Goal: Transaction & Acquisition: Purchase product/service

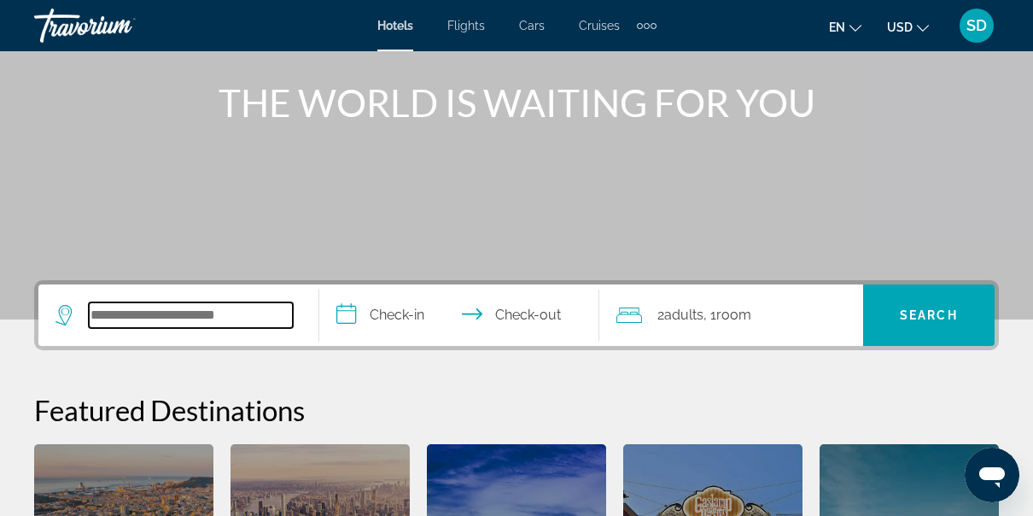
click at [213, 318] on input "Search hotel destination" at bounding box center [191, 315] width 204 height 26
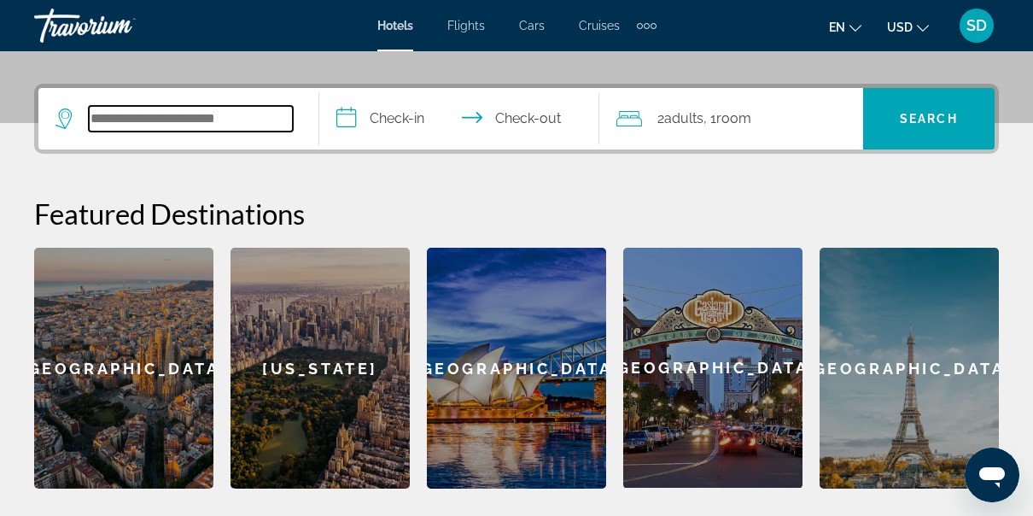
scroll to position [417, 0]
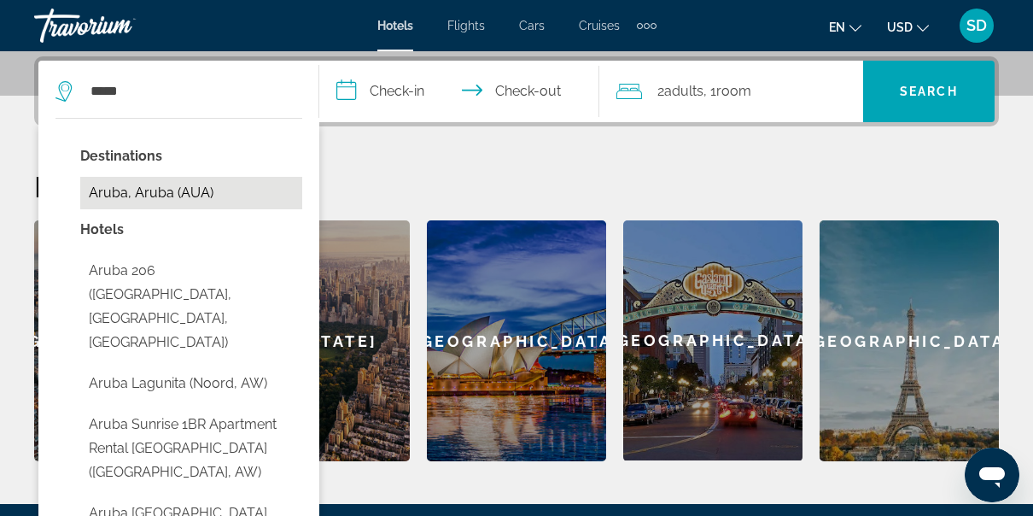
click at [184, 199] on button "Aruba, Aruba (AUA)" at bounding box center [191, 193] width 222 height 32
type input "**********"
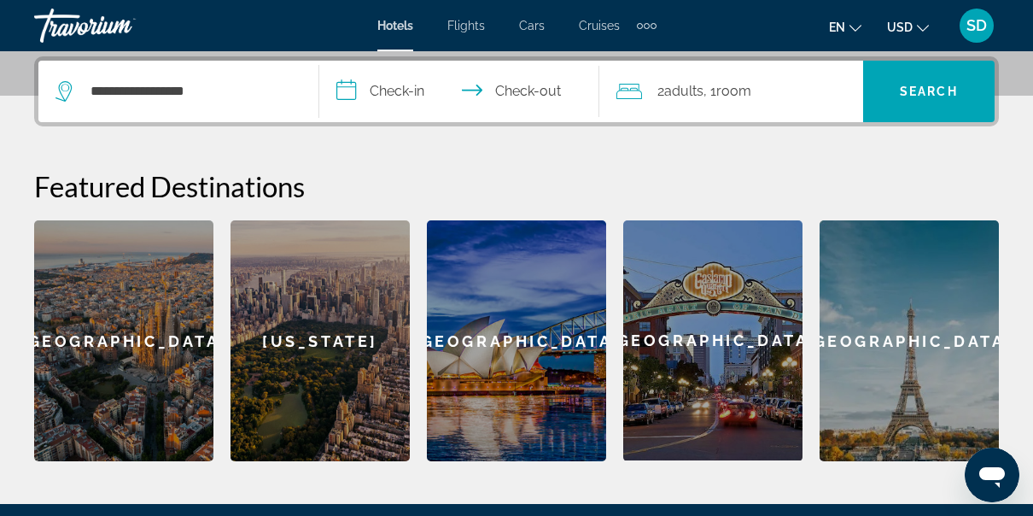
click at [394, 84] on input "**********" at bounding box center [463, 94] width 288 height 67
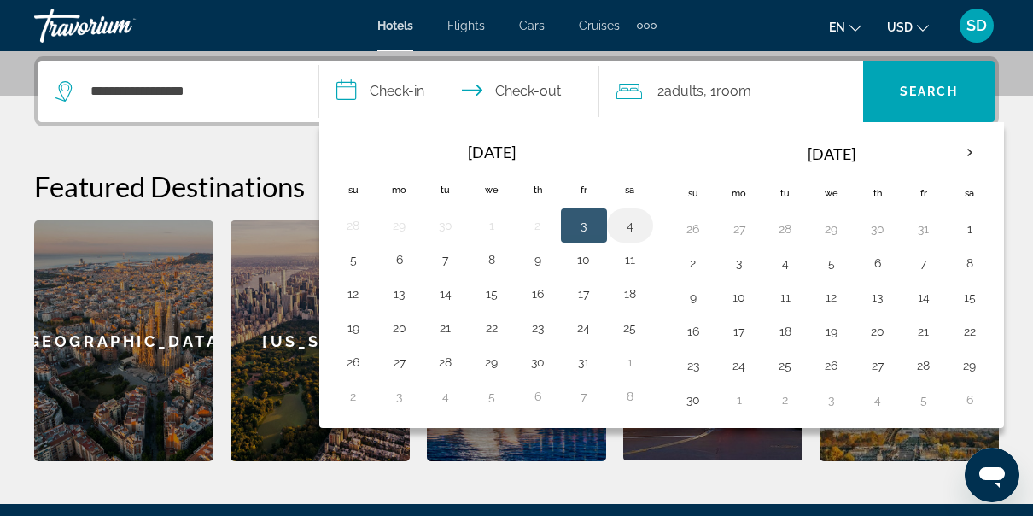
click at [621, 225] on button "4" at bounding box center [629, 225] width 27 height 24
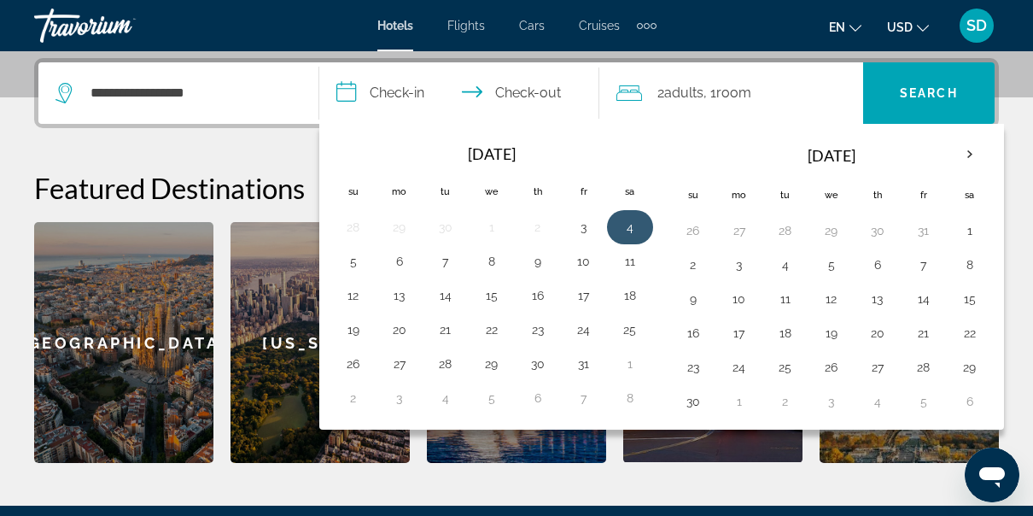
scroll to position [416, 0]
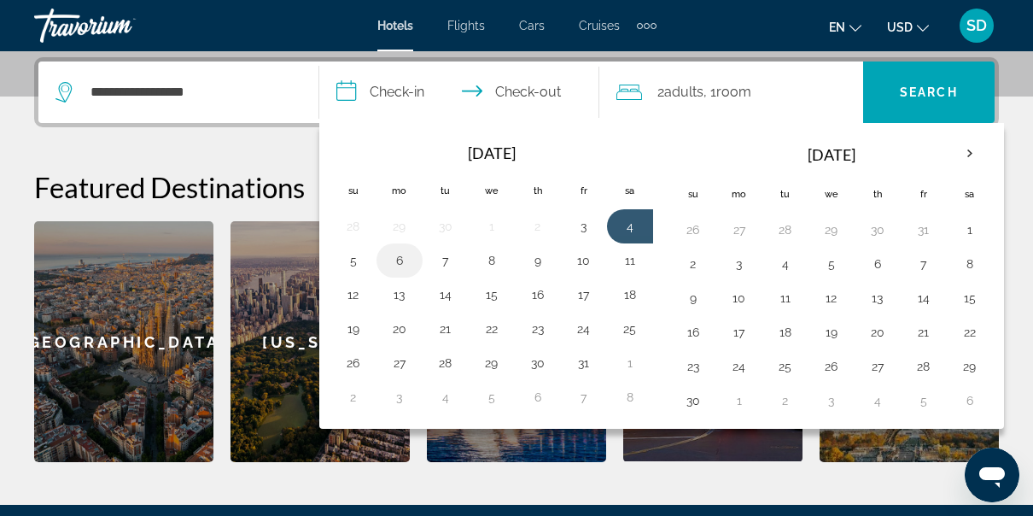
click at [394, 261] on button "6" at bounding box center [399, 260] width 27 height 24
type input "**********"
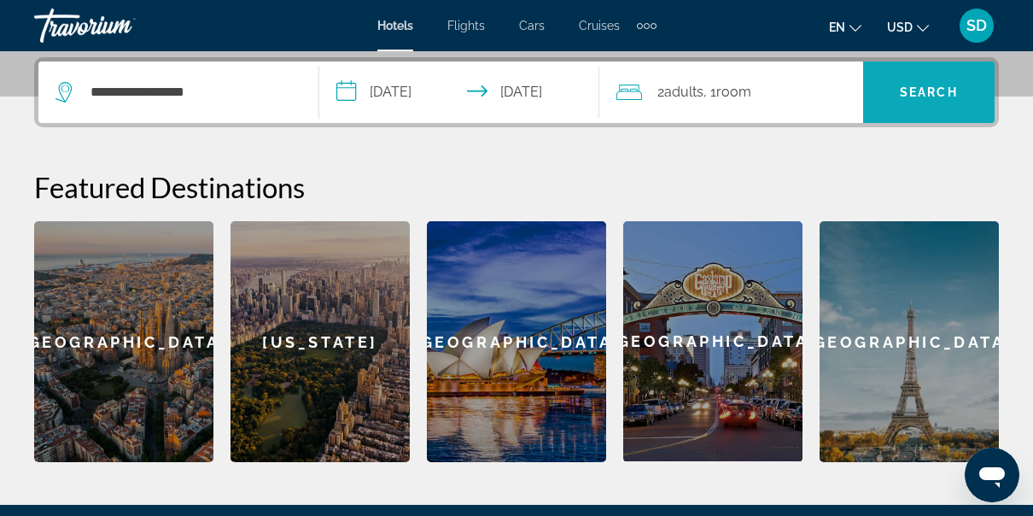
click at [929, 88] on span "Search" at bounding box center [929, 92] width 58 height 14
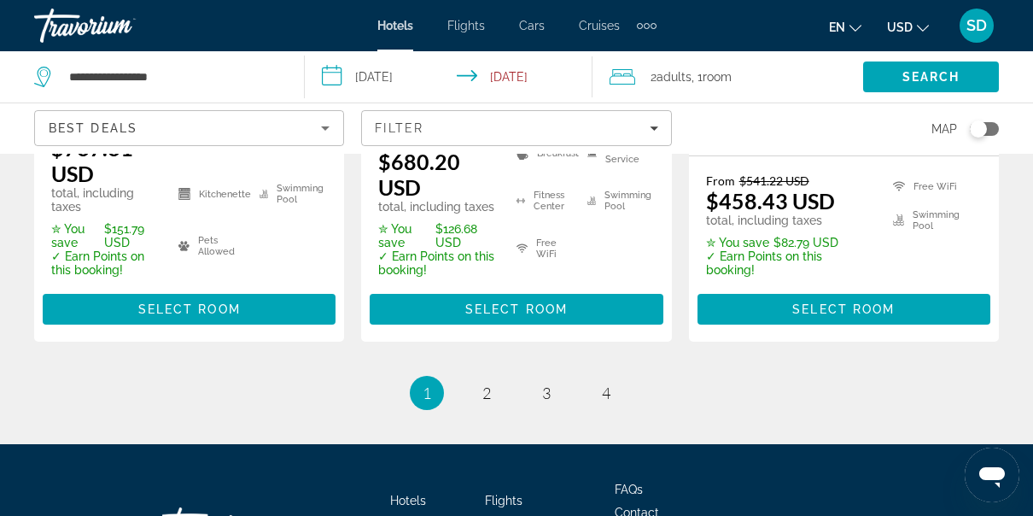
scroll to position [2706, 0]
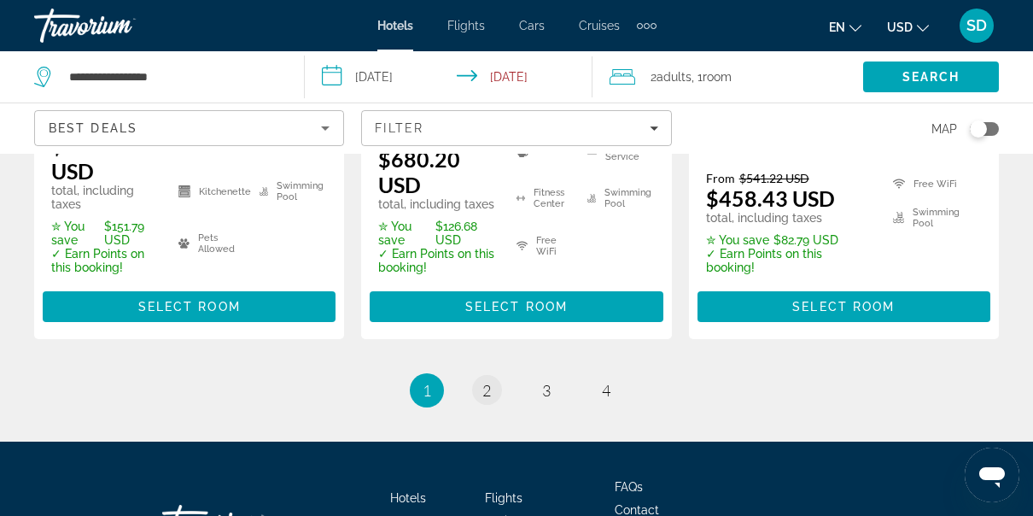
click at [490, 393] on span "2" at bounding box center [486, 390] width 9 height 19
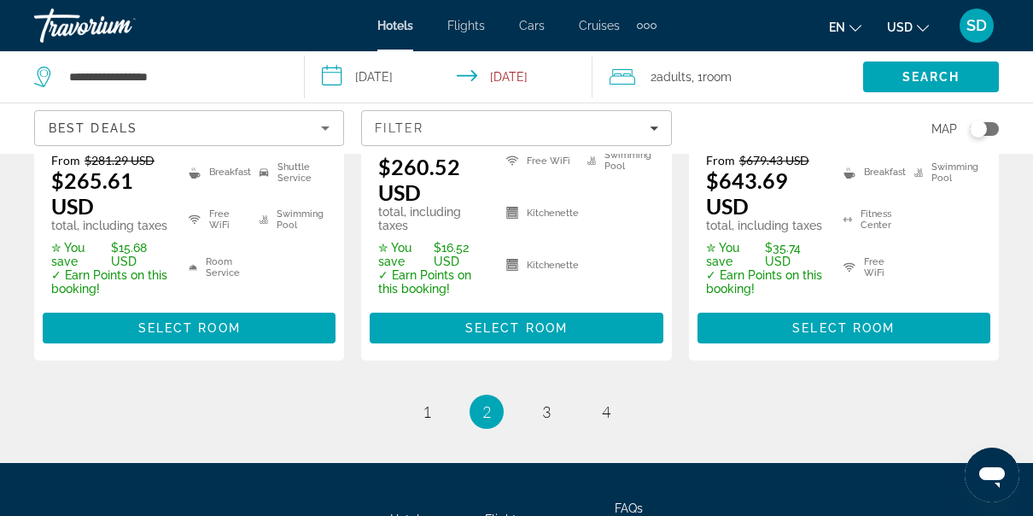
scroll to position [2672, 0]
click at [430, 402] on span "1" at bounding box center [426, 411] width 9 height 19
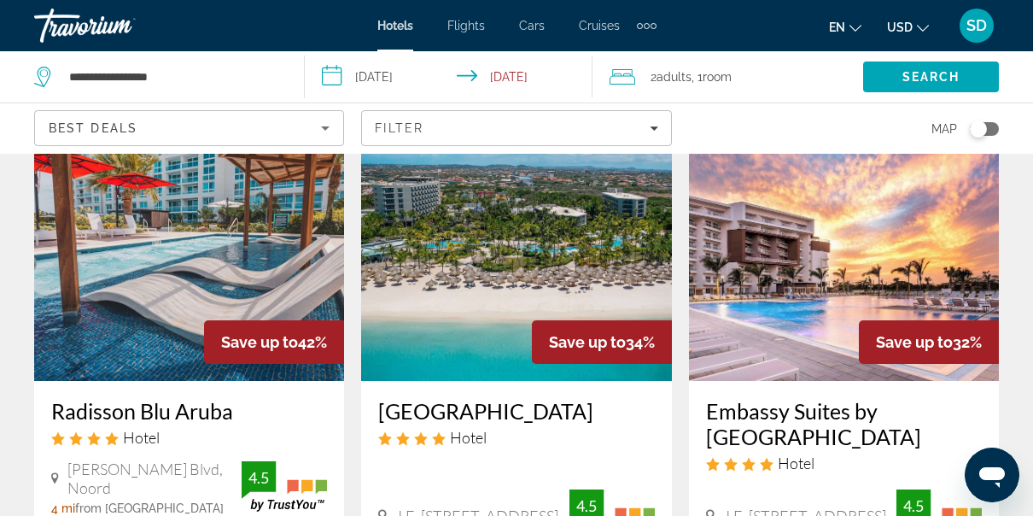
scroll to position [104, 0]
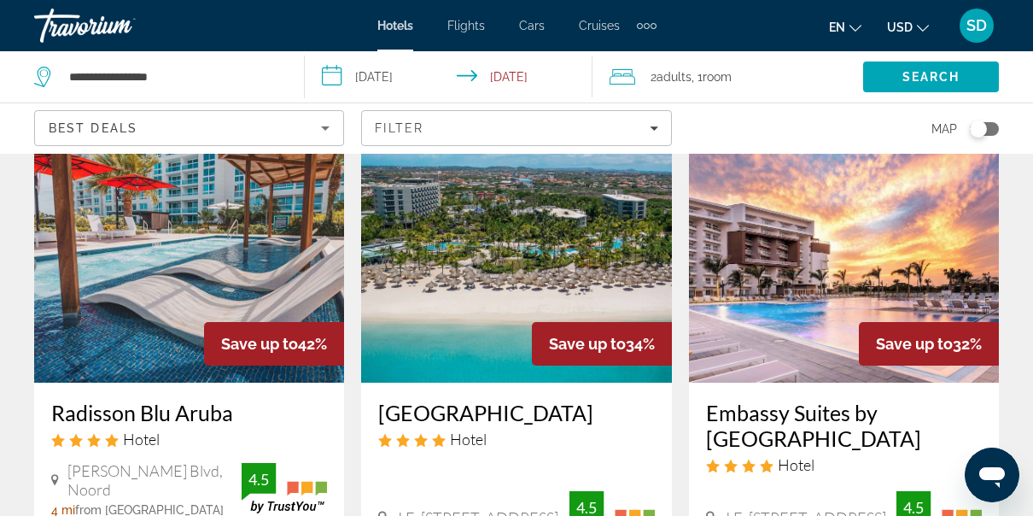
click at [491, 341] on img "Main content" at bounding box center [516, 245] width 310 height 273
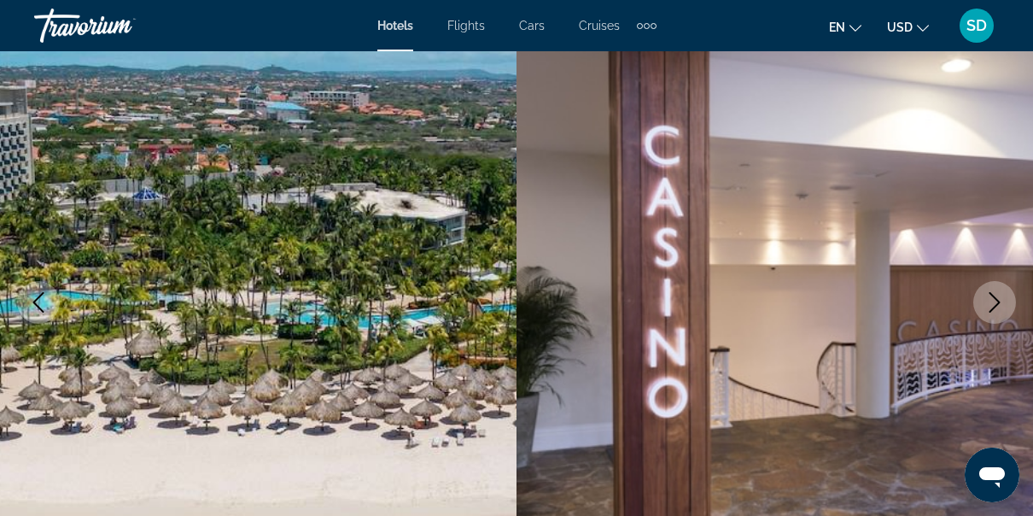
scroll to position [152, 0]
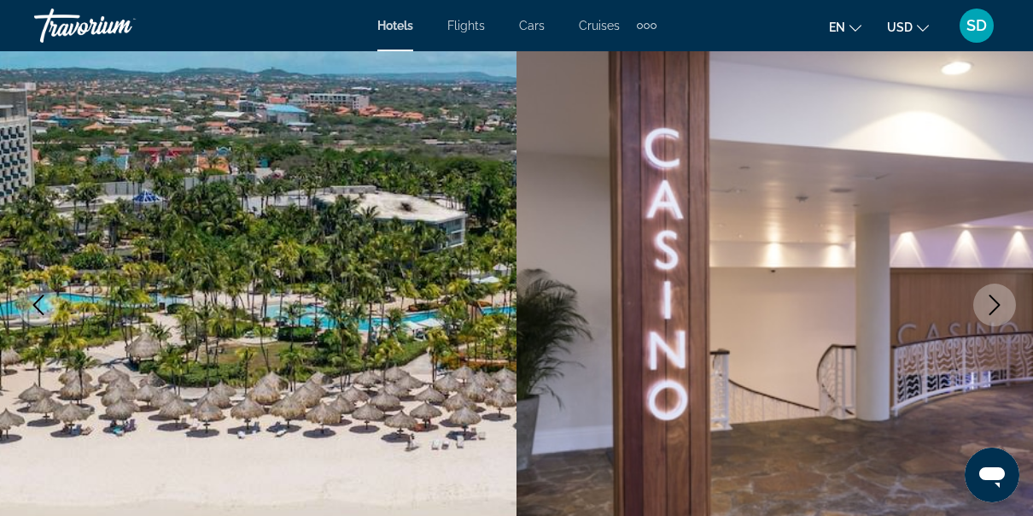
click at [988, 312] on icon "Next image" at bounding box center [994, 304] width 20 height 20
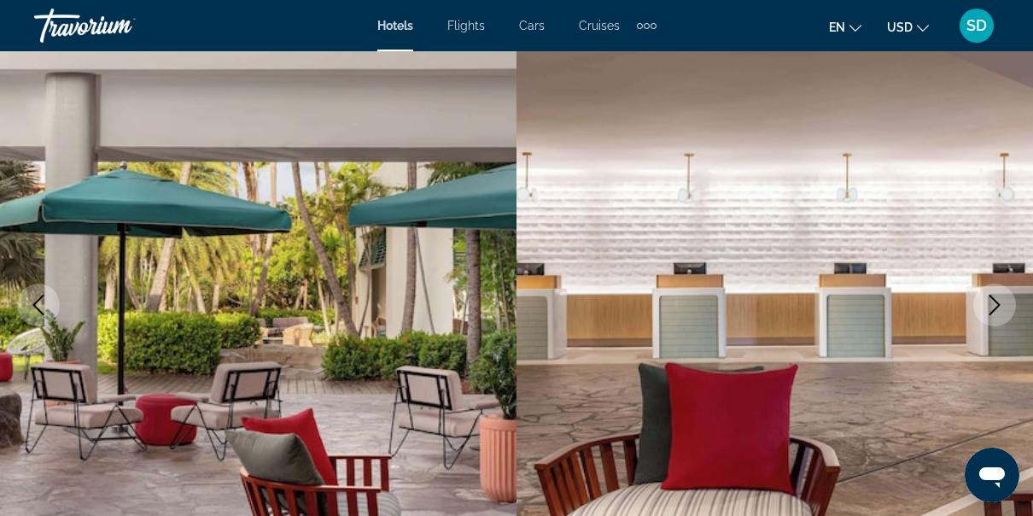
click at [992, 306] on icon "Next image" at bounding box center [994, 304] width 20 height 20
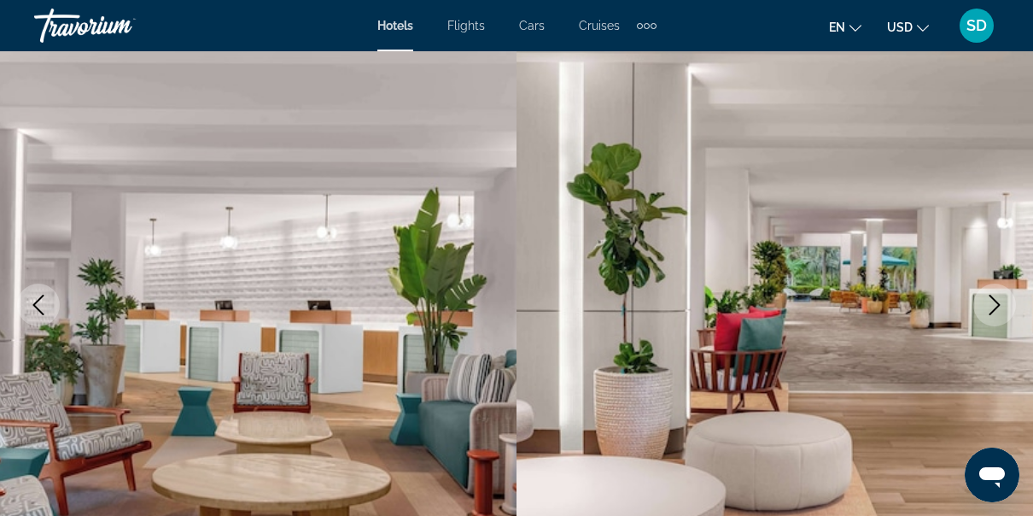
click at [791, 306] on img "Main content" at bounding box center [774, 304] width 516 height 811
click at [987, 309] on icon "Next image" at bounding box center [994, 304] width 20 height 20
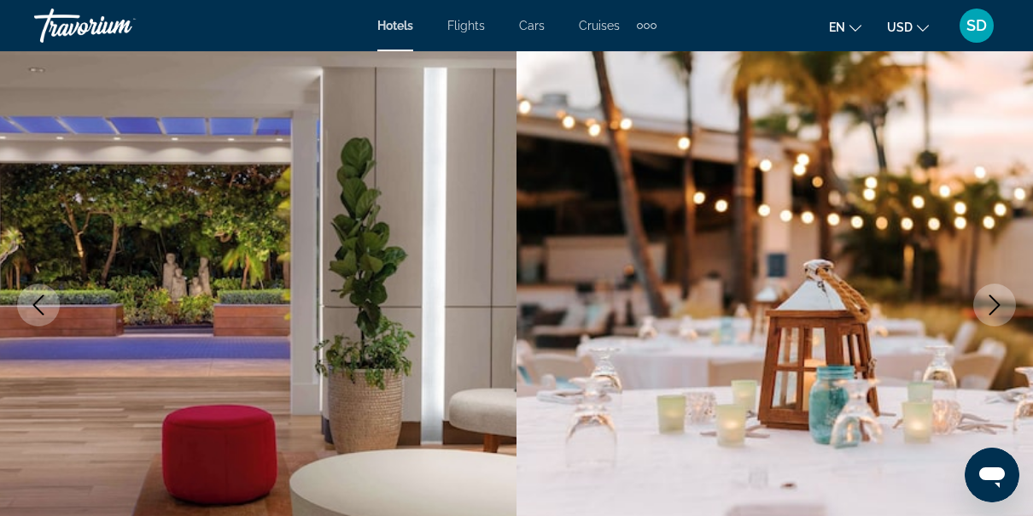
click at [988, 307] on icon "Next image" at bounding box center [994, 304] width 20 height 20
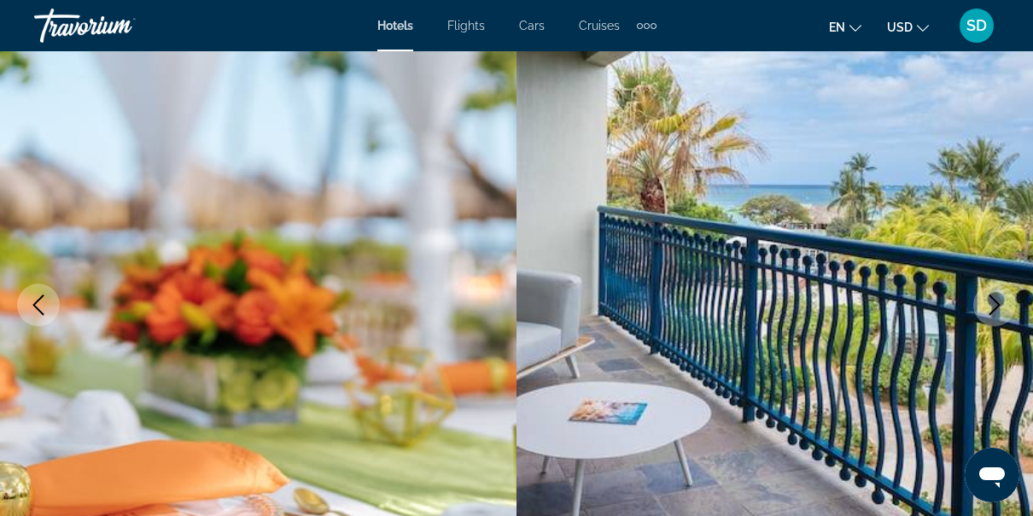
click at [994, 305] on icon "Next image" at bounding box center [994, 304] width 20 height 20
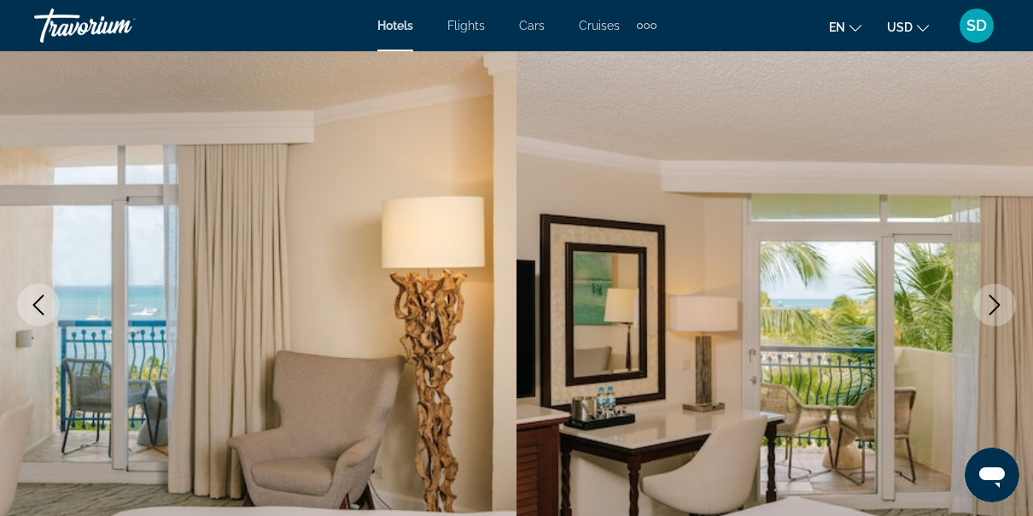
click at [993, 306] on icon "Next image" at bounding box center [994, 304] width 20 height 20
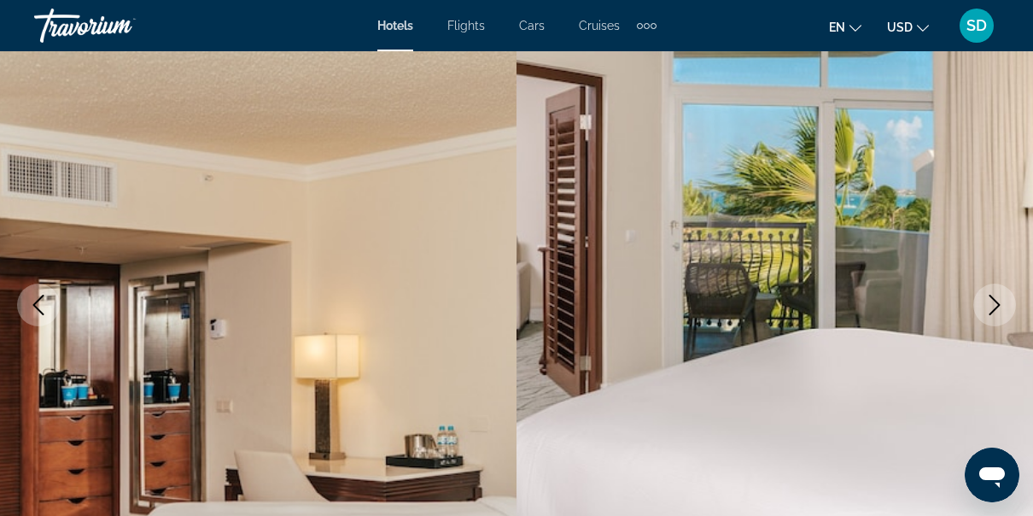
click at [994, 295] on icon "Next image" at bounding box center [994, 304] width 20 height 20
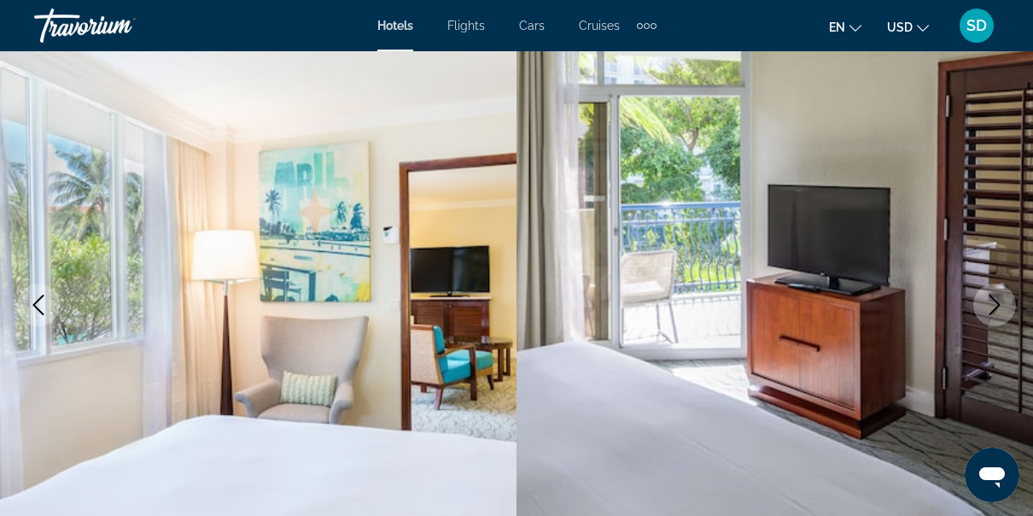
click at [1005, 293] on button "Next image" at bounding box center [994, 304] width 43 height 43
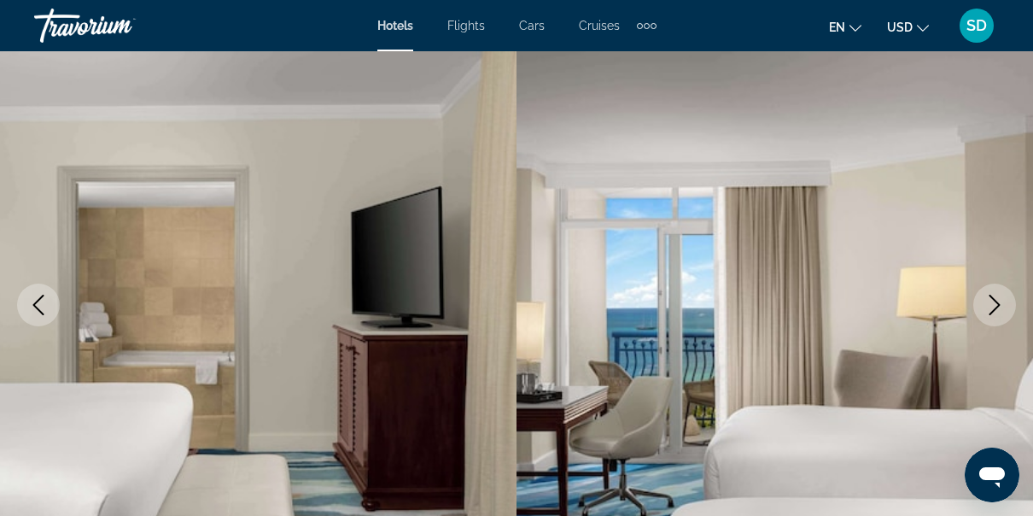
click at [987, 300] on icon "Next image" at bounding box center [994, 304] width 20 height 20
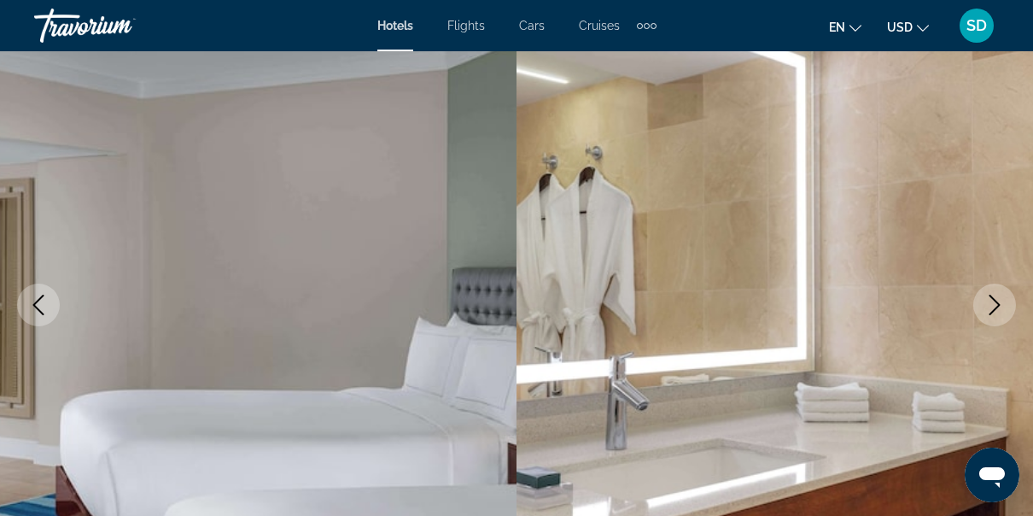
click at [1011, 306] on button "Next image" at bounding box center [994, 304] width 43 height 43
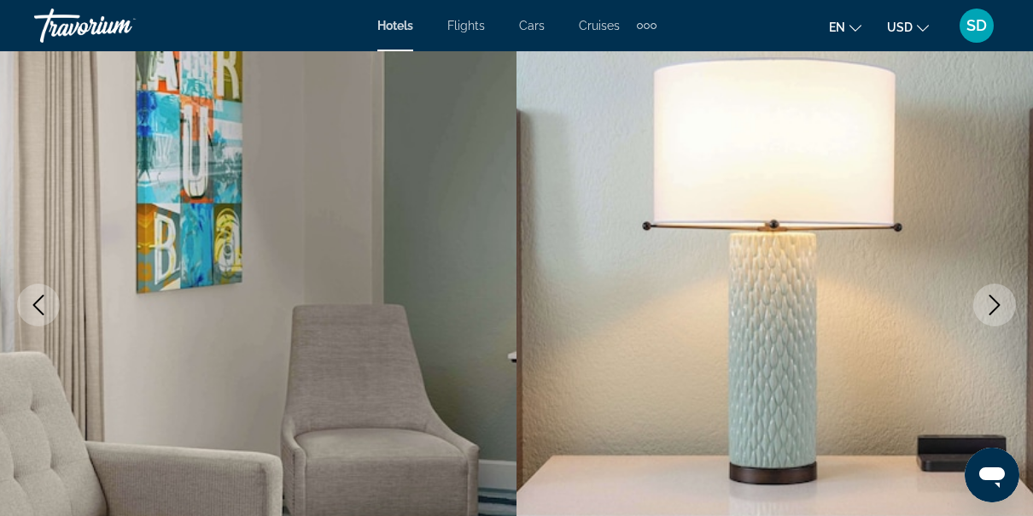
click at [992, 304] on icon "Next image" at bounding box center [994, 304] width 20 height 20
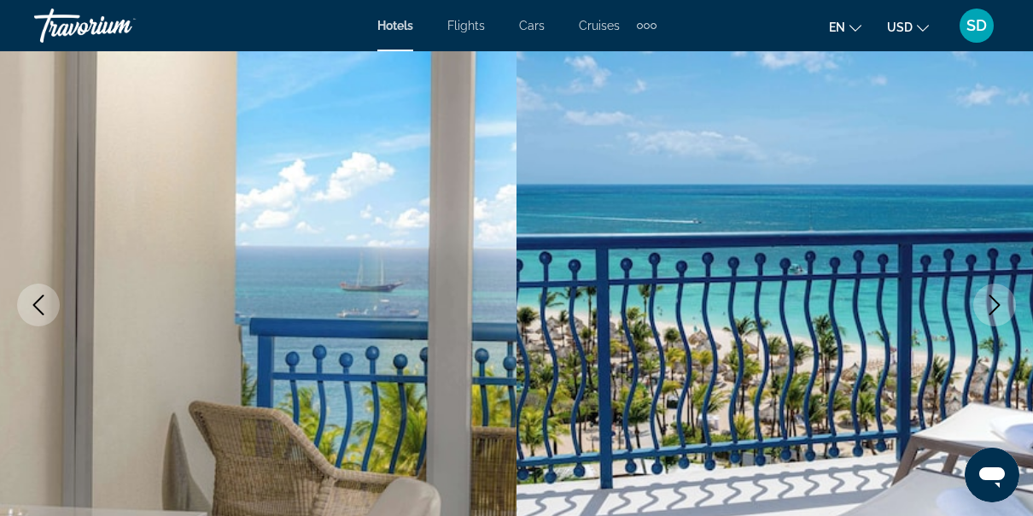
click at [1005, 310] on button "Next image" at bounding box center [994, 304] width 43 height 43
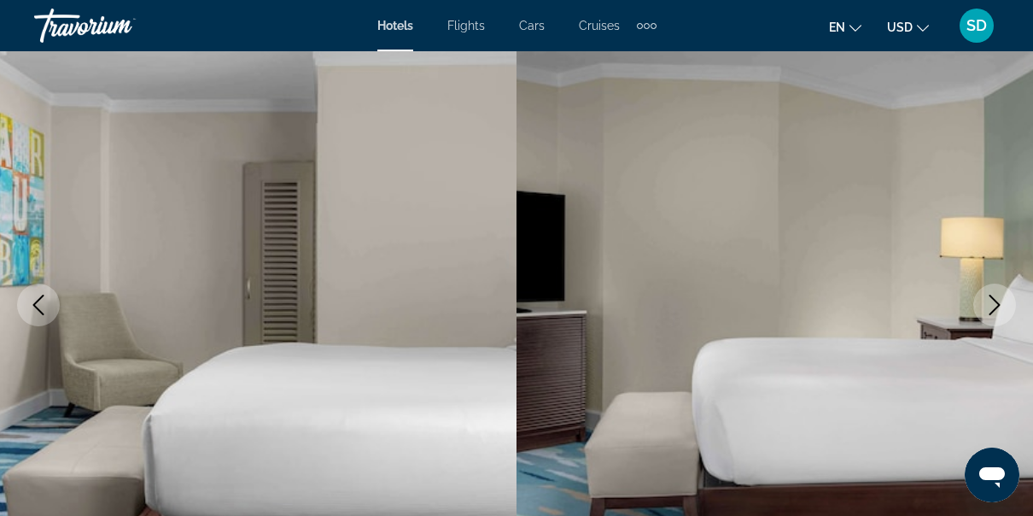
click at [1000, 297] on icon "Next image" at bounding box center [994, 304] width 20 height 20
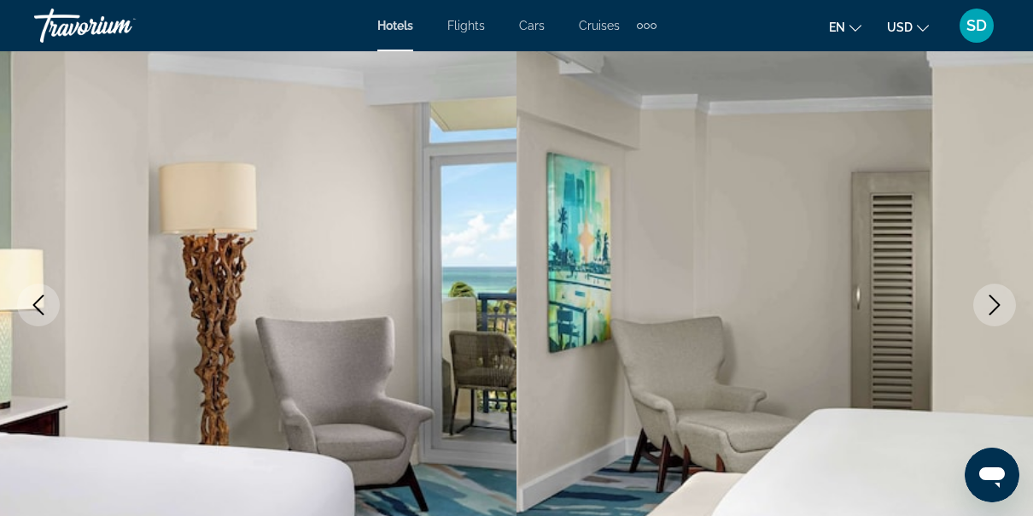
click at [1007, 298] on button "Next image" at bounding box center [994, 304] width 43 height 43
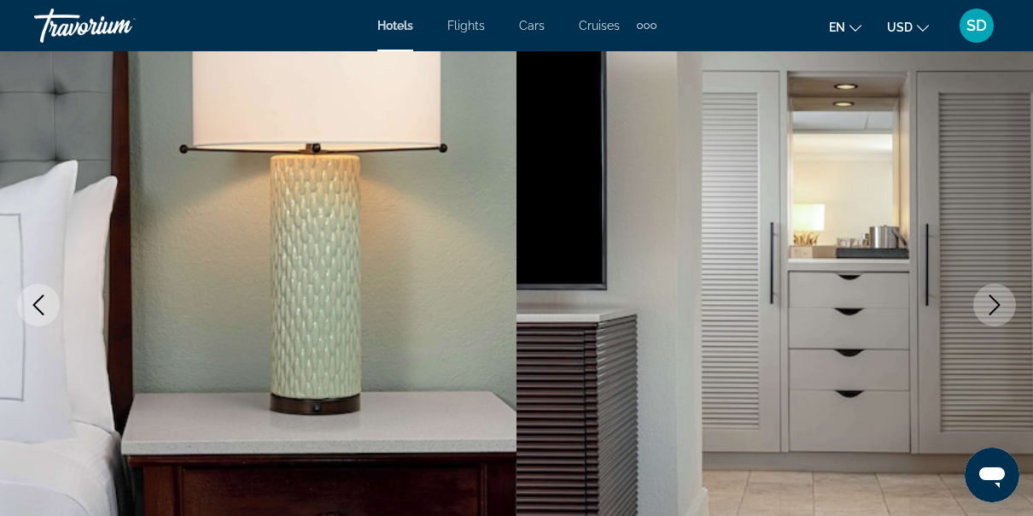
click at [1000, 294] on icon "Next image" at bounding box center [994, 304] width 20 height 20
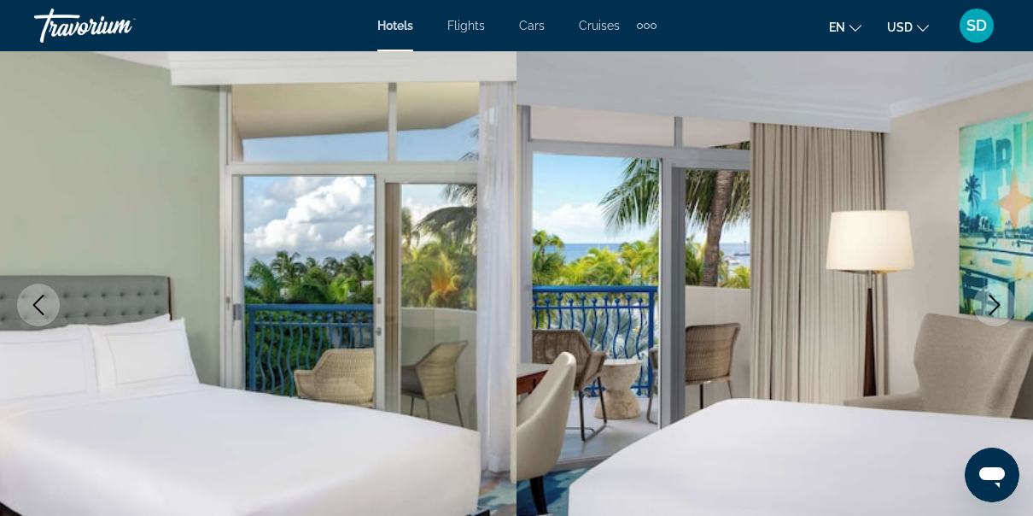
click at [992, 302] on icon "Next image" at bounding box center [994, 304] width 20 height 20
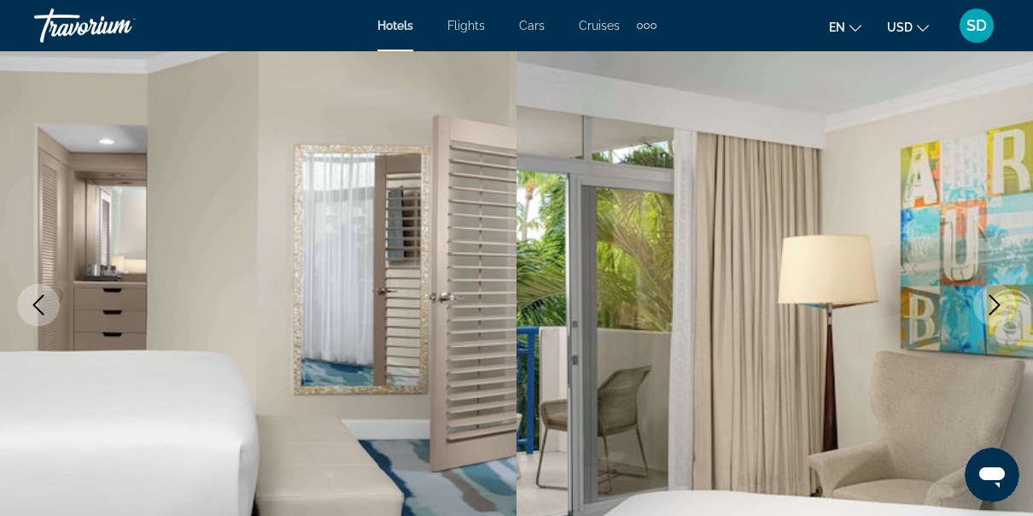
click at [988, 297] on icon "Next image" at bounding box center [994, 304] width 20 height 20
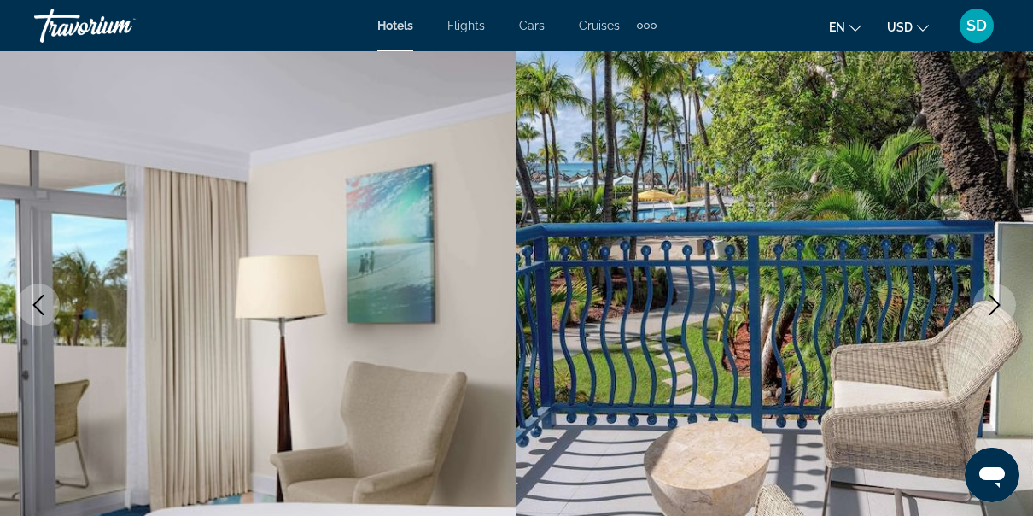
click at [999, 305] on icon "Next image" at bounding box center [994, 304] width 11 height 20
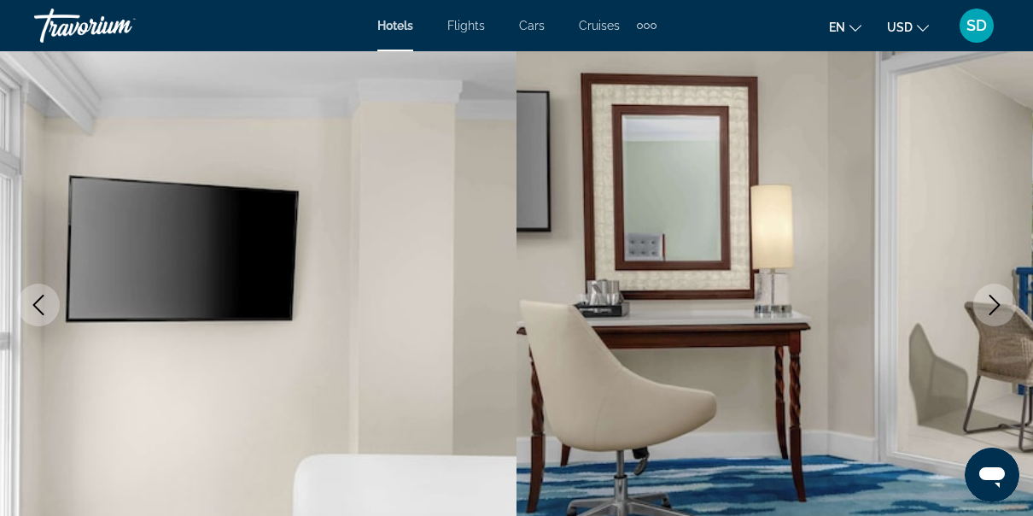
click at [992, 292] on button "Next image" at bounding box center [994, 304] width 43 height 43
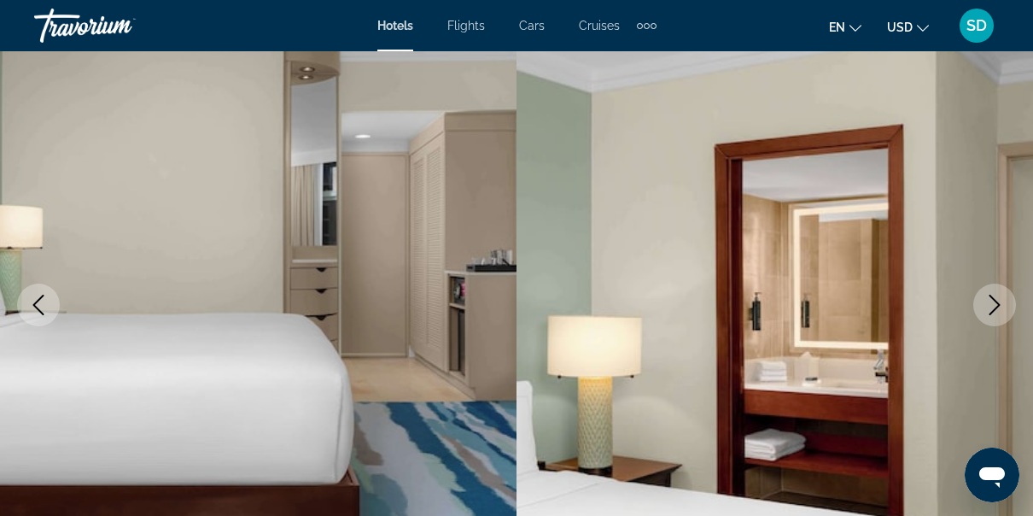
click at [1009, 300] on button "Next image" at bounding box center [994, 304] width 43 height 43
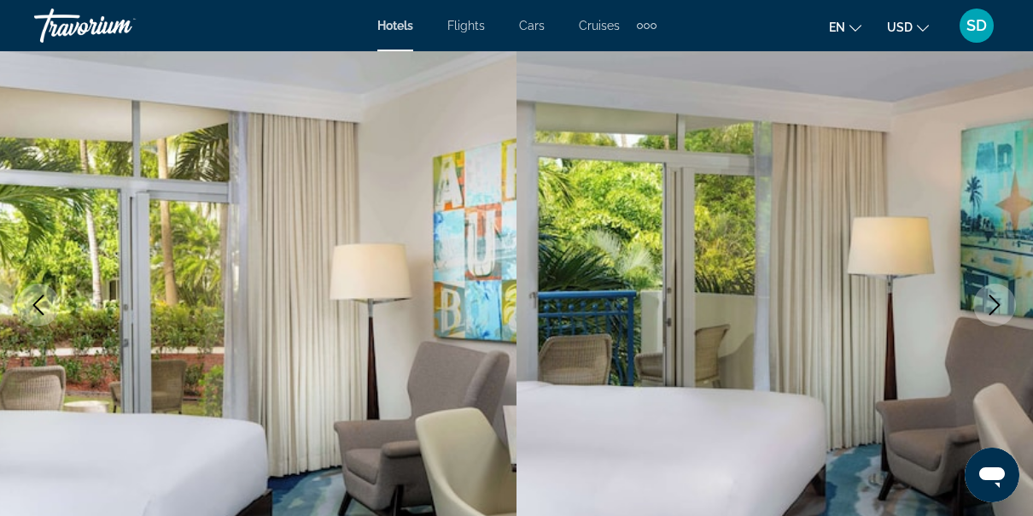
click at [994, 299] on icon "Next image" at bounding box center [994, 304] width 11 height 20
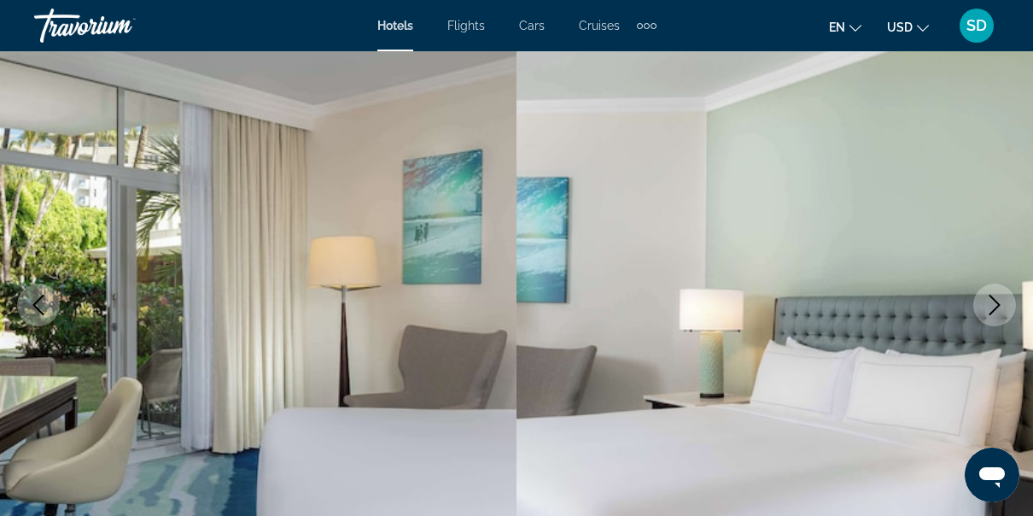
click at [997, 302] on icon "Next image" at bounding box center [994, 304] width 11 height 20
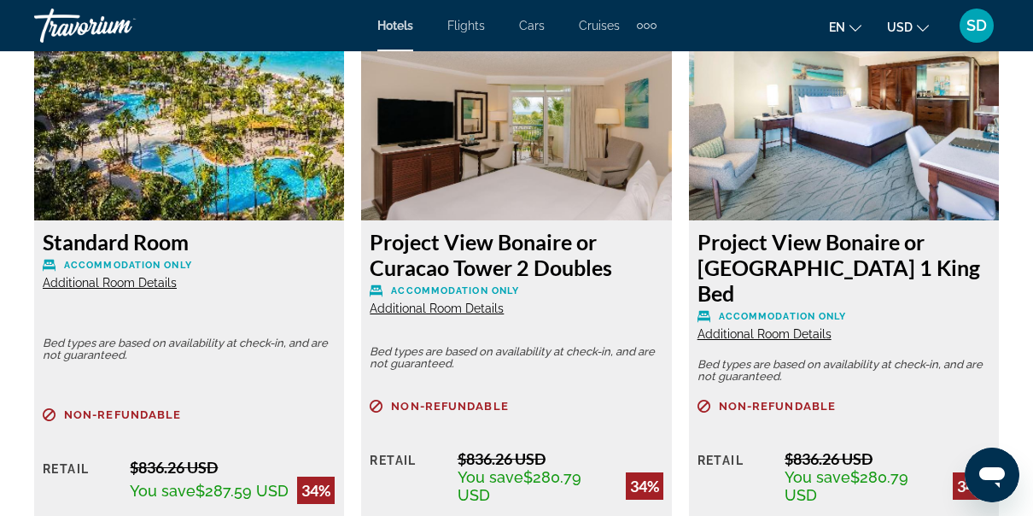
scroll to position [2707, 0]
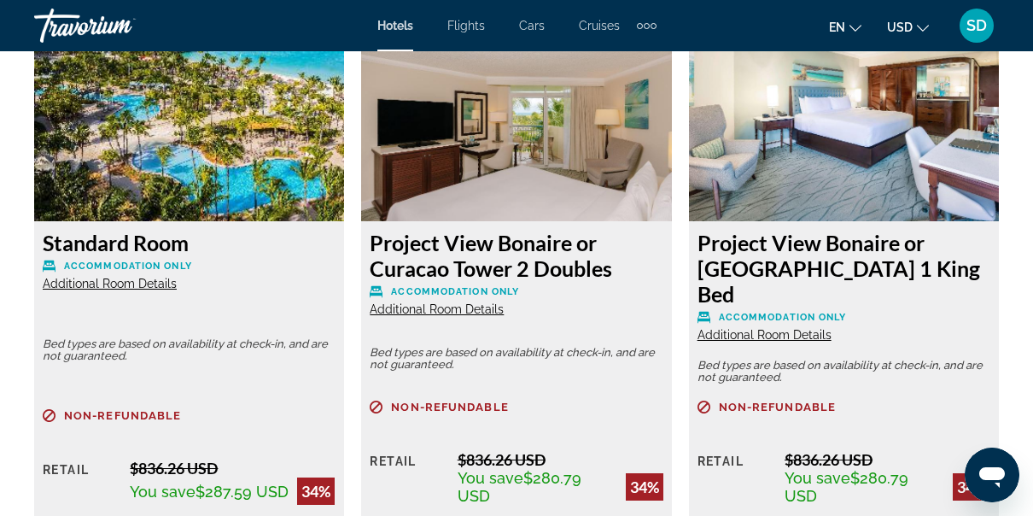
click at [111, 284] on span "Additional Room Details" at bounding box center [110, 284] width 134 height 14
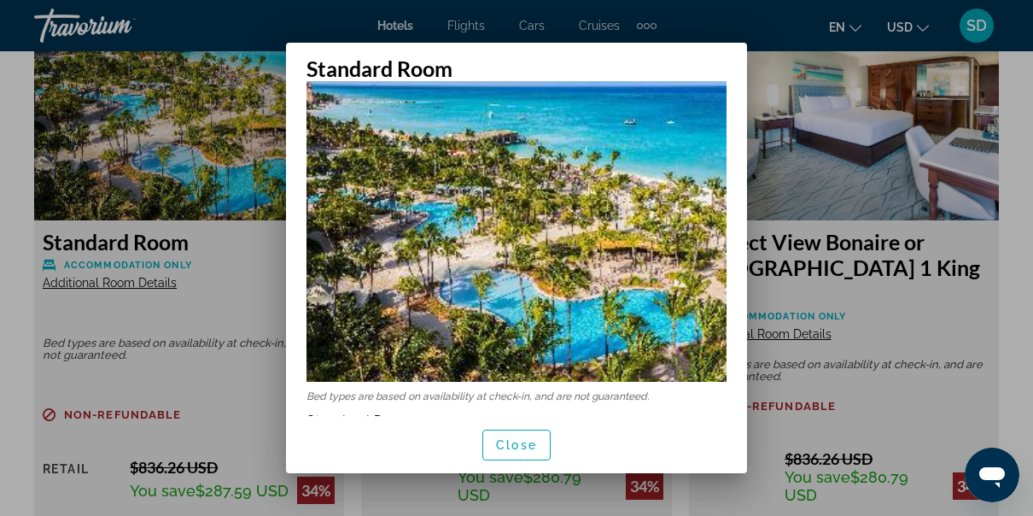
scroll to position [51, 0]
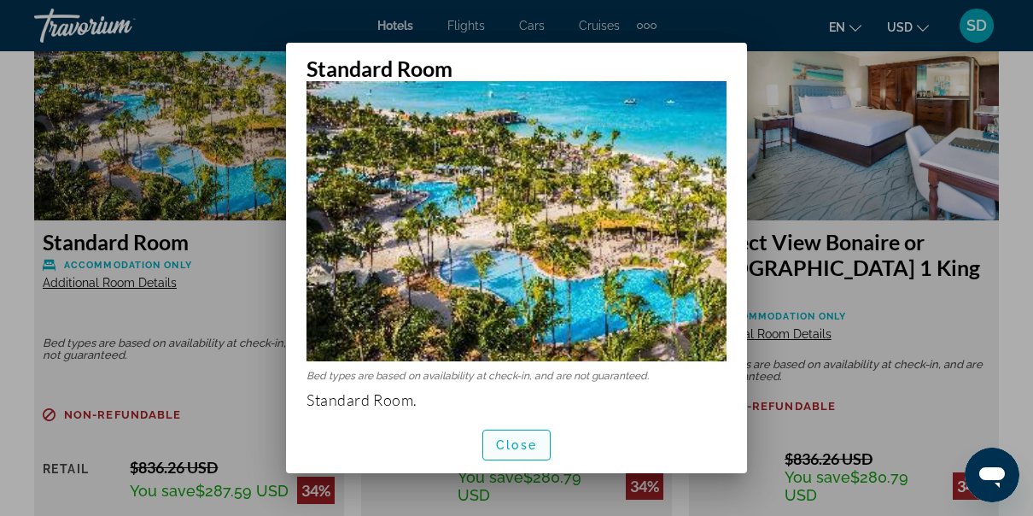
click at [522, 440] on span "Close" at bounding box center [516, 445] width 41 height 14
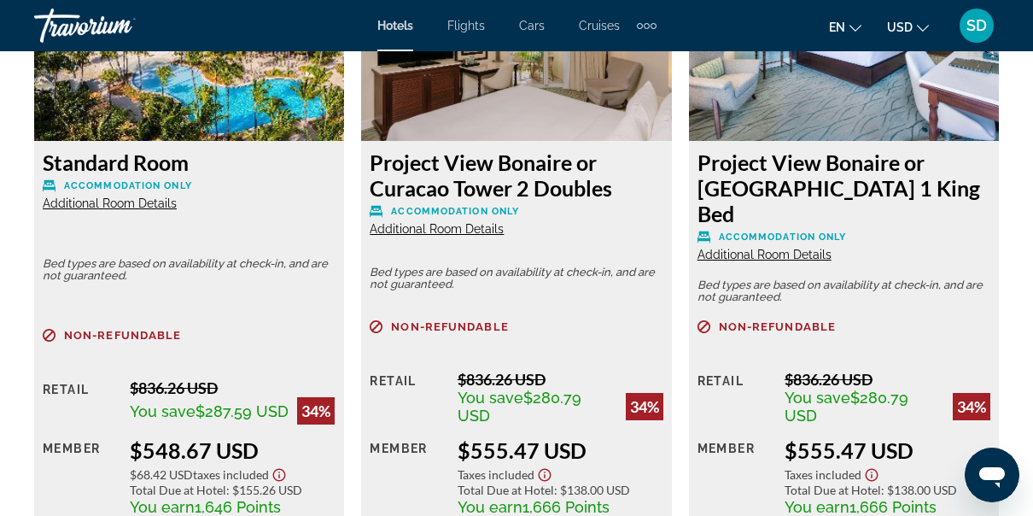
scroll to position [2792, 0]
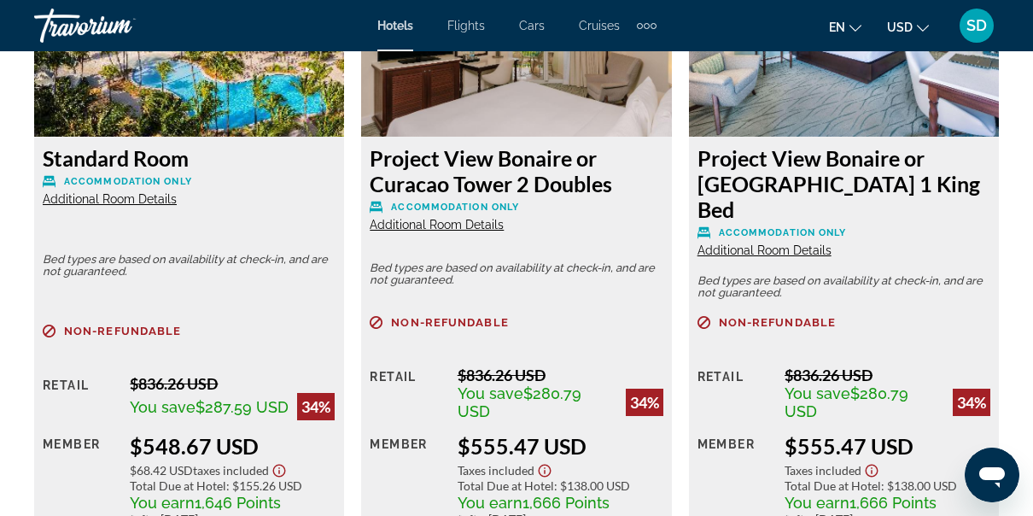
click at [447, 227] on span "Additional Room Details" at bounding box center [437, 225] width 134 height 14
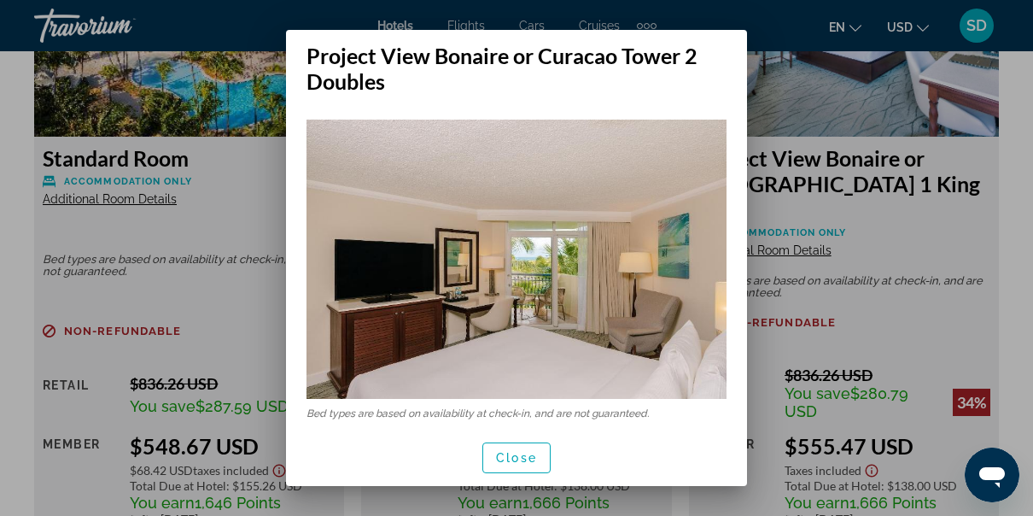
scroll to position [26, 0]
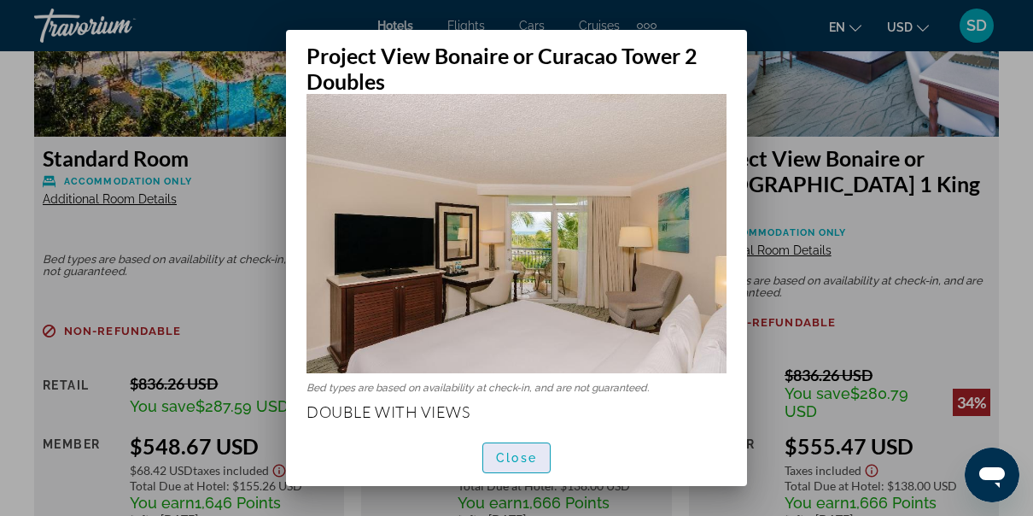
click at [513, 459] on span "Close" at bounding box center [516, 458] width 41 height 14
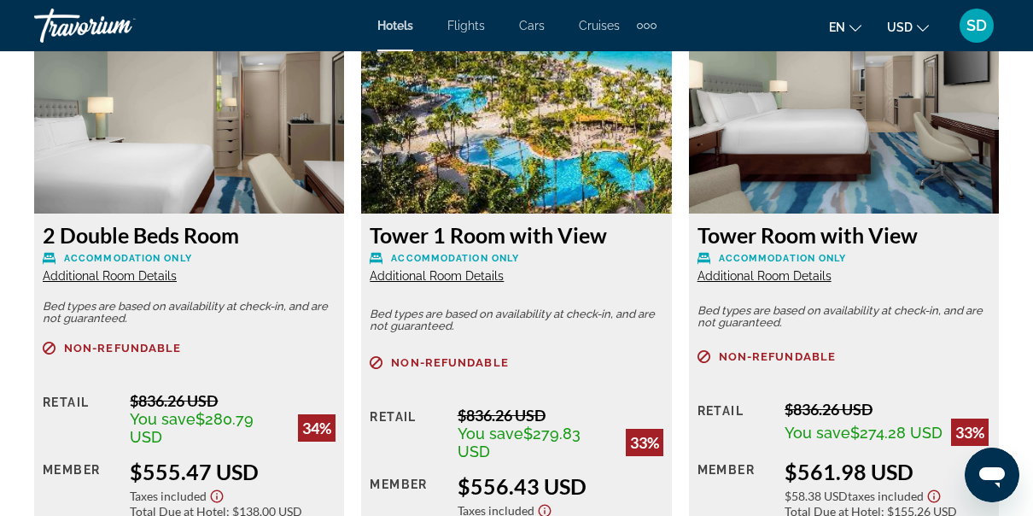
scroll to position [3386, 0]
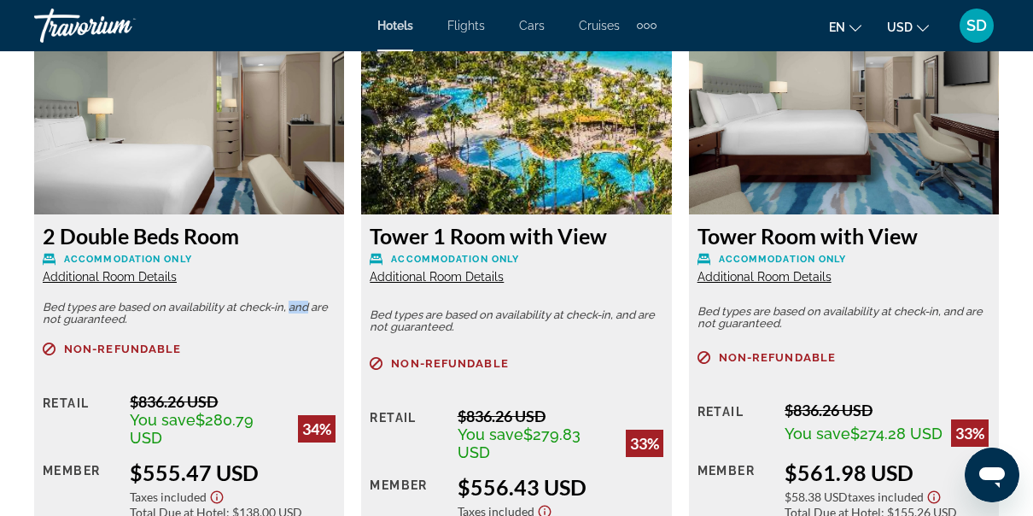
click at [351, 304] on div "2 Double Beds Room Accommodation Only Additional Room Details Bed types are bas…" at bounding box center [189, 302] width 327 height 603
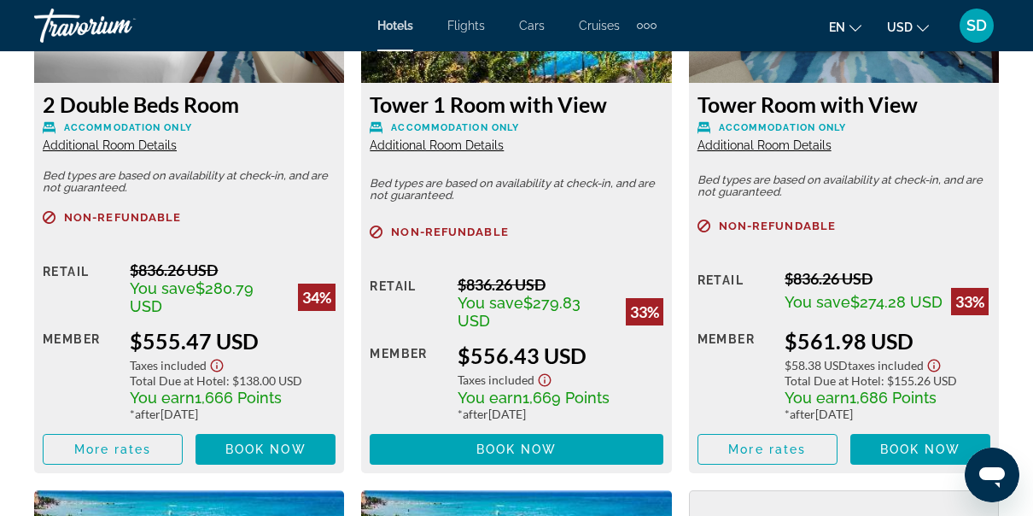
scroll to position [3526, 0]
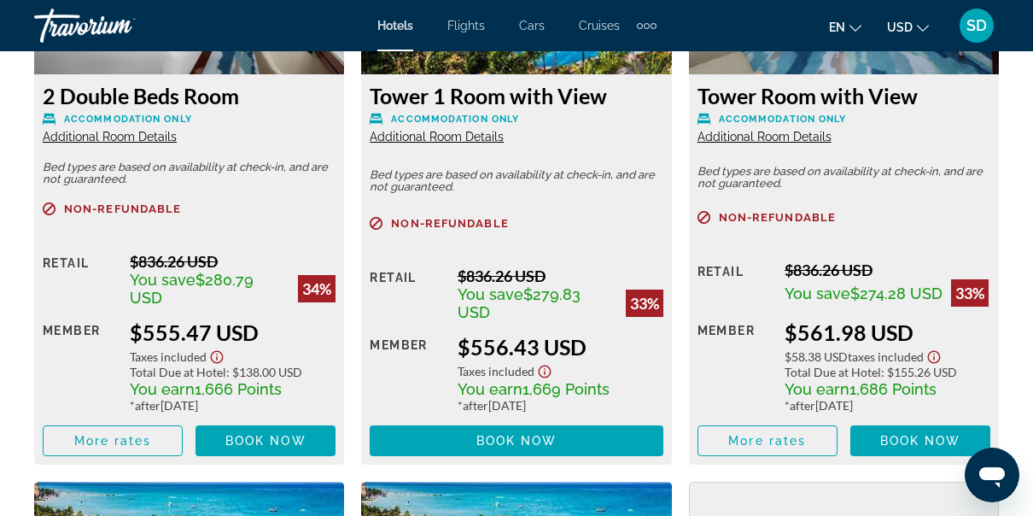
click at [215, 351] on icon "Show Taxes and Fees disclaimer" at bounding box center [217, 357] width 13 height 13
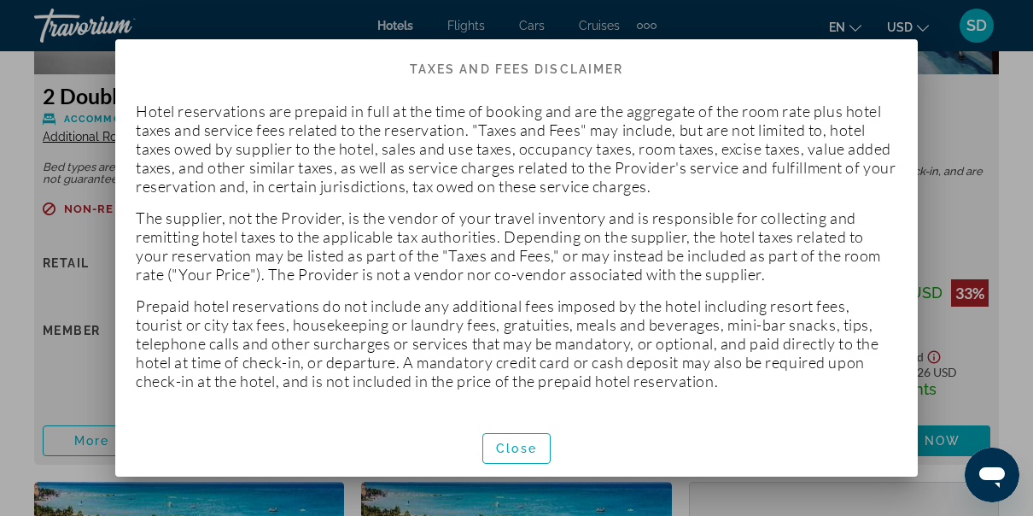
scroll to position [0, 0]
click at [522, 446] on span "Close" at bounding box center [516, 448] width 41 height 14
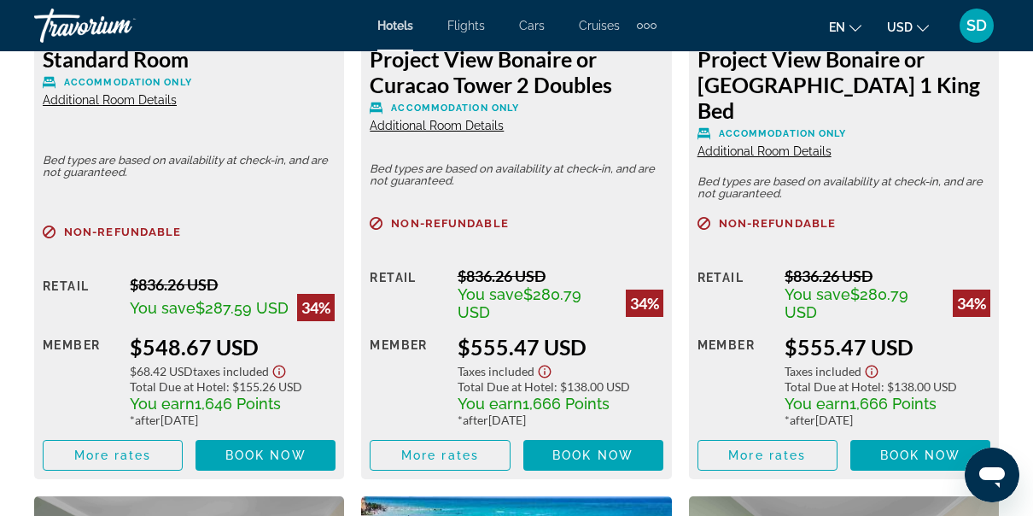
scroll to position [2897, 0]
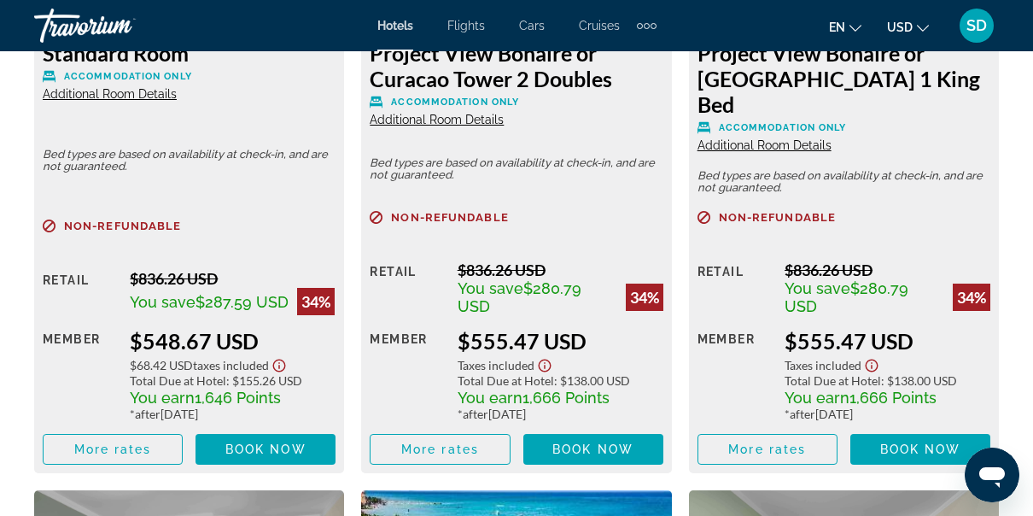
click at [222, 328] on div "$548.67 USD" at bounding box center [233, 341] width 206 height 26
click at [271, 428] on span "Main content" at bounding box center [265, 448] width 140 height 41
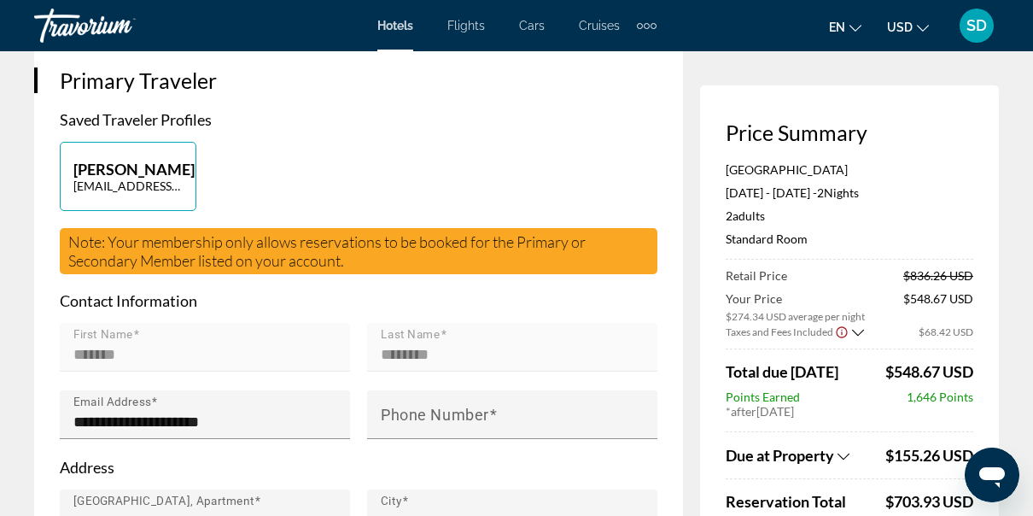
scroll to position [358, 0]
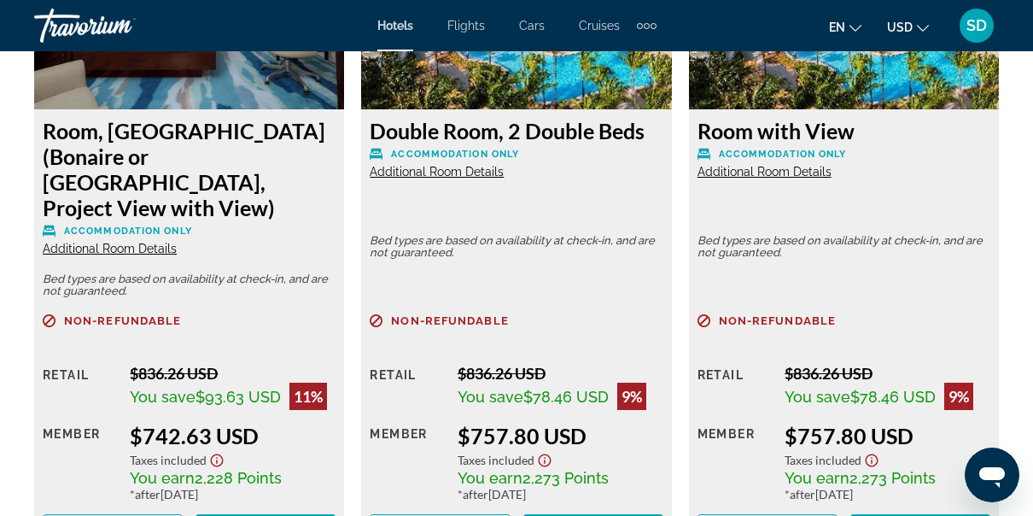
scroll to position [5415, 0]
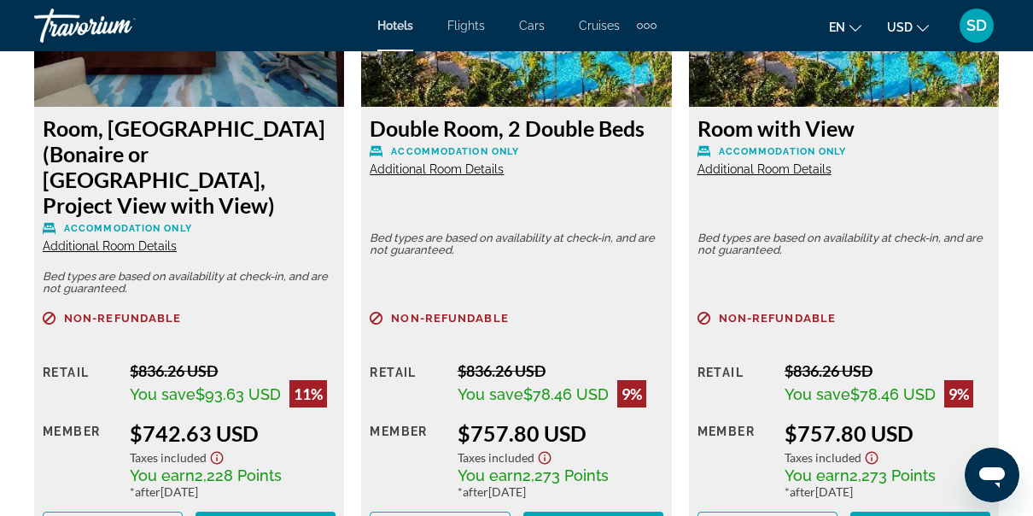
click at [449, 361] on div "Retail $836.26 USD You save $78.46 USD 9% when you redeem Member $757.80 USD Ta…" at bounding box center [516, 451] width 293 height 181
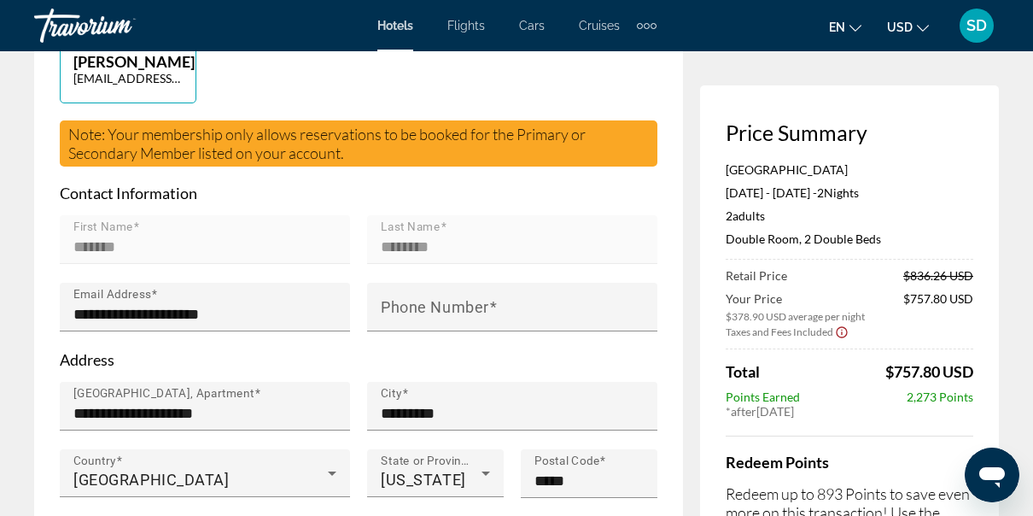
scroll to position [469, 0]
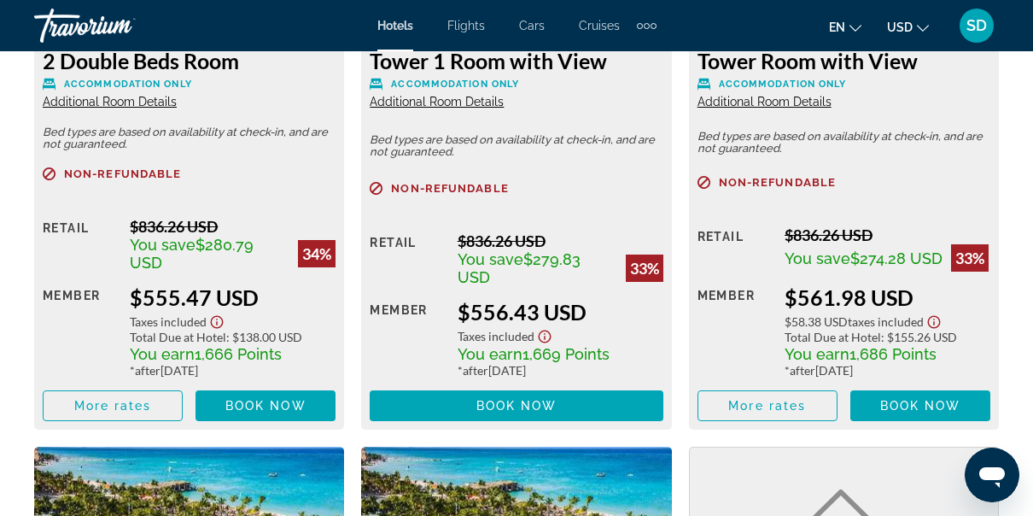
scroll to position [3562, 0]
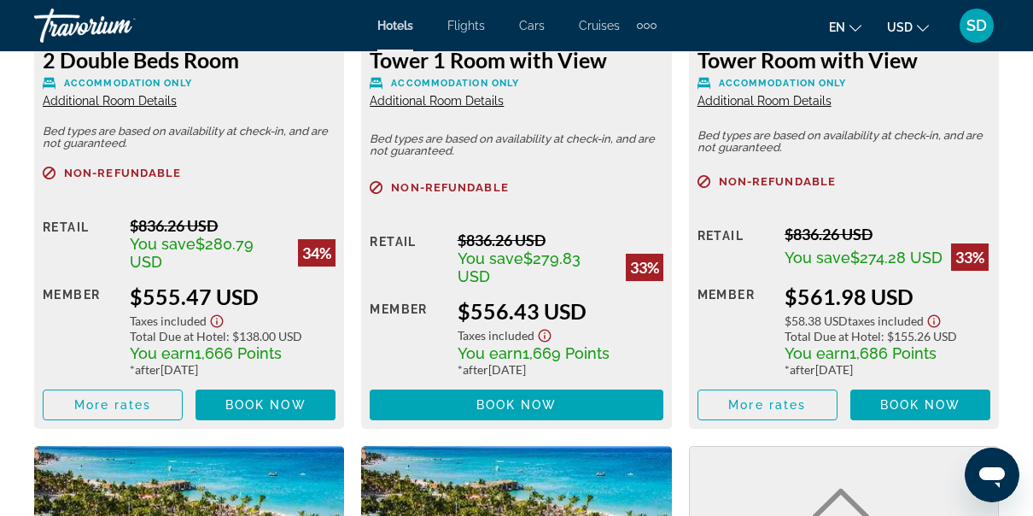
click at [234, 39] on div "Hotels Flights Cars Cruises Activities Hotels Flights Cars Cruises Activities e…" at bounding box center [516, 25] width 1033 height 44
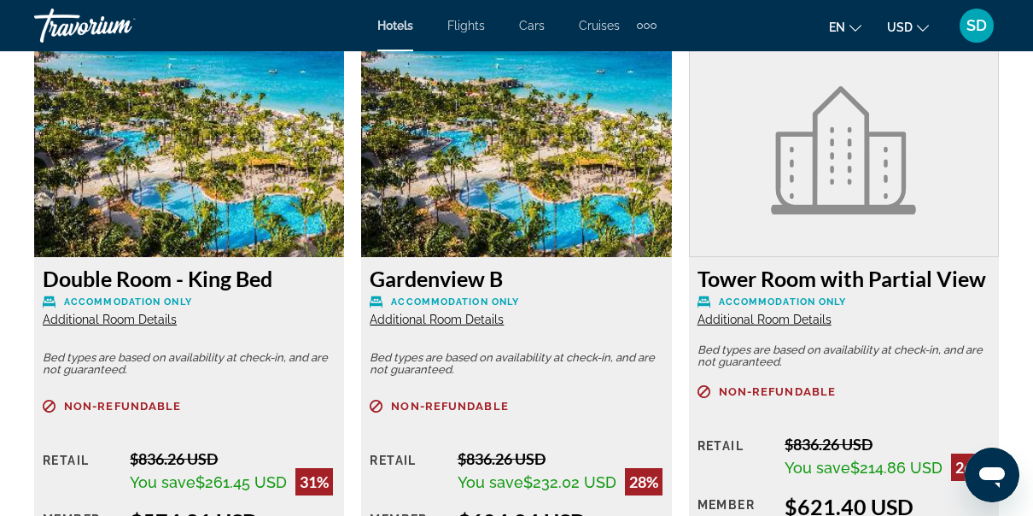
scroll to position [3979, 0]
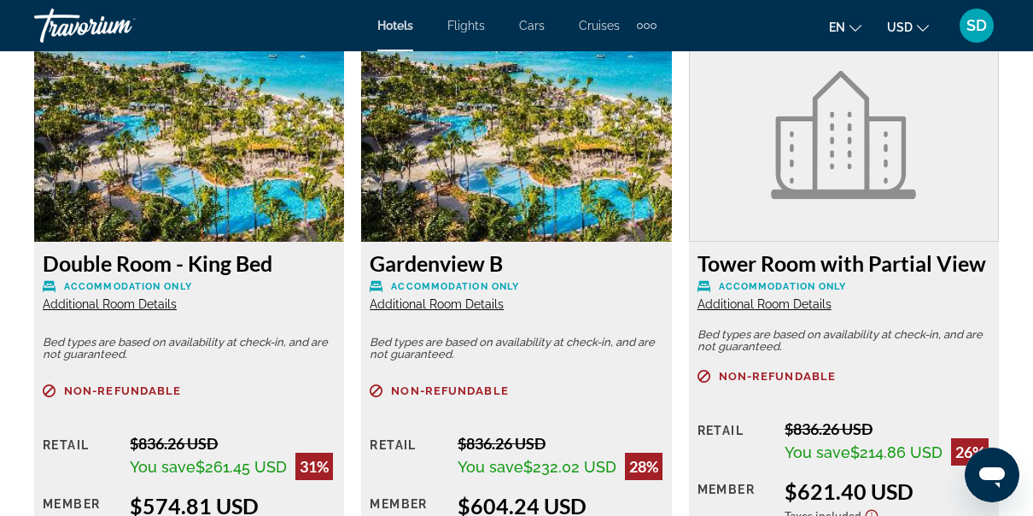
click at [231, 46] on div "Hotels Flights Cars Cruises Activities Hotels Flights Cars Cruises Activities e…" at bounding box center [516, 25] width 1033 height 44
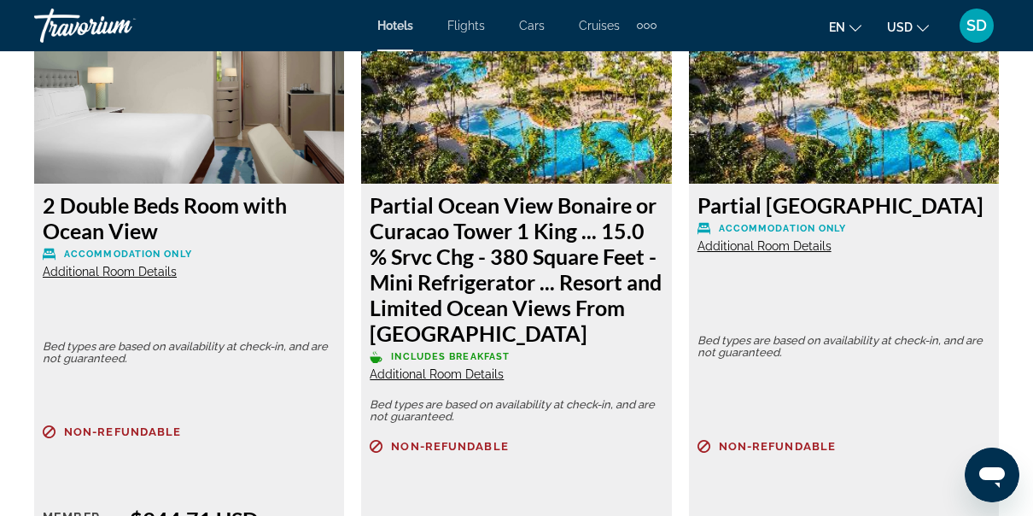
scroll to position [10347, 0]
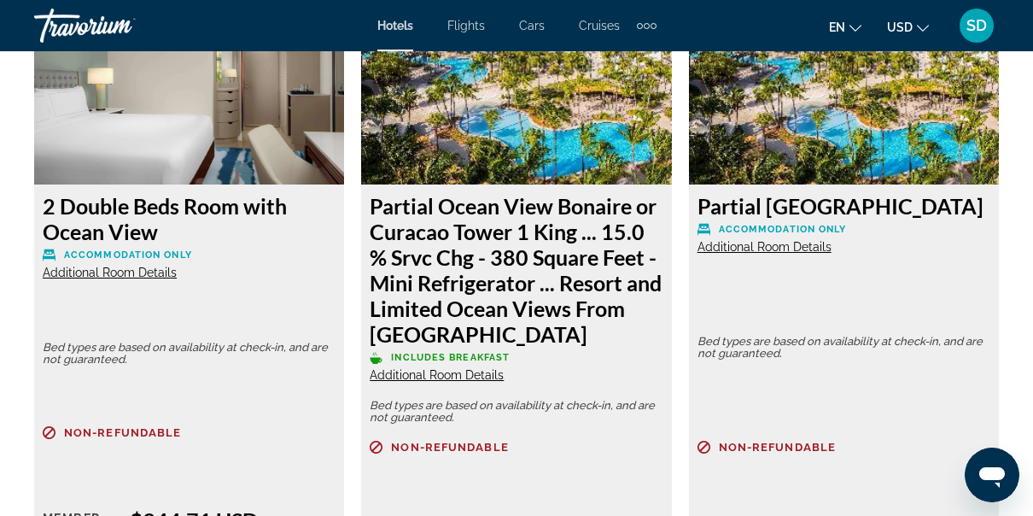
click at [344, 469] on div "2 Double Beds Room with Ocean View Accommodation Only Additional Room Details B…" at bounding box center [189, 311] width 327 height 681
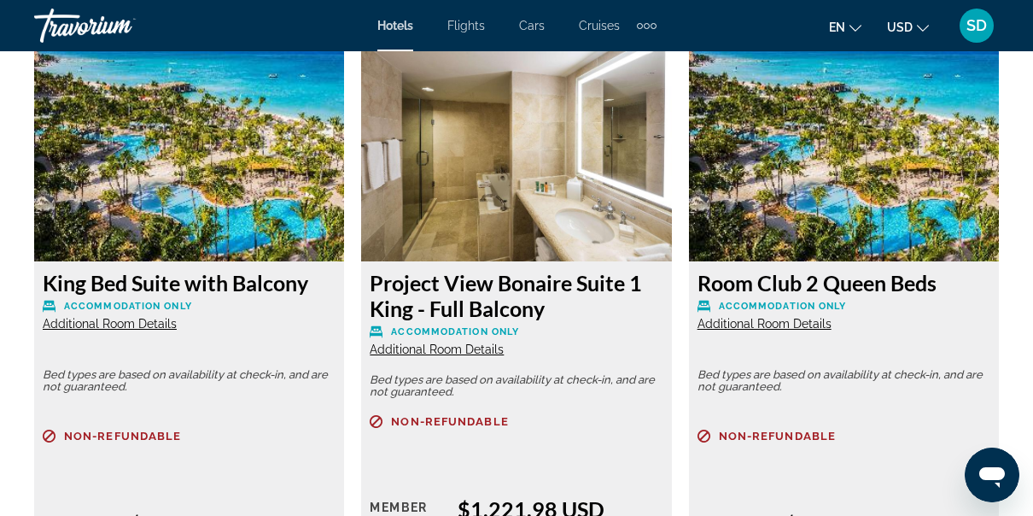
scroll to position [13497, 0]
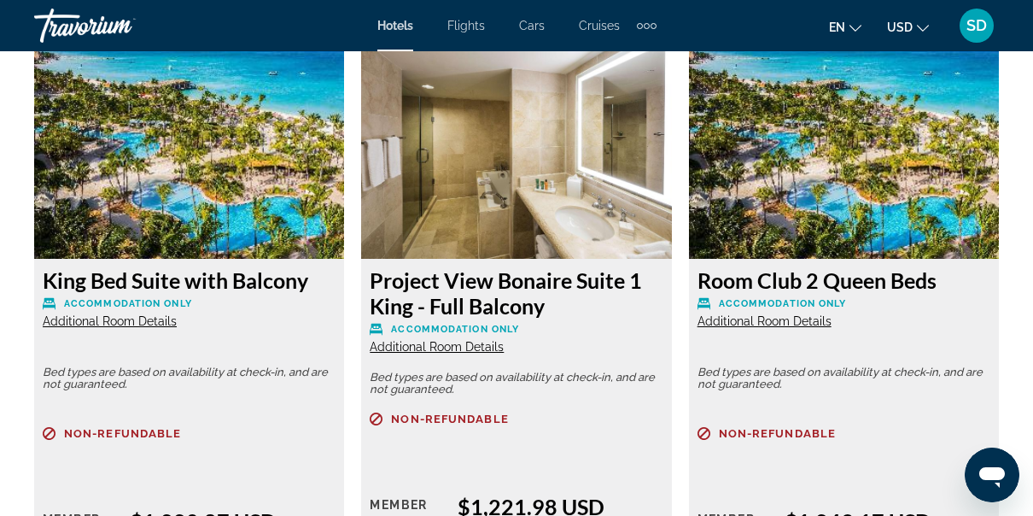
click at [790, 314] on span "Additional Room Details" at bounding box center [764, 321] width 134 height 14
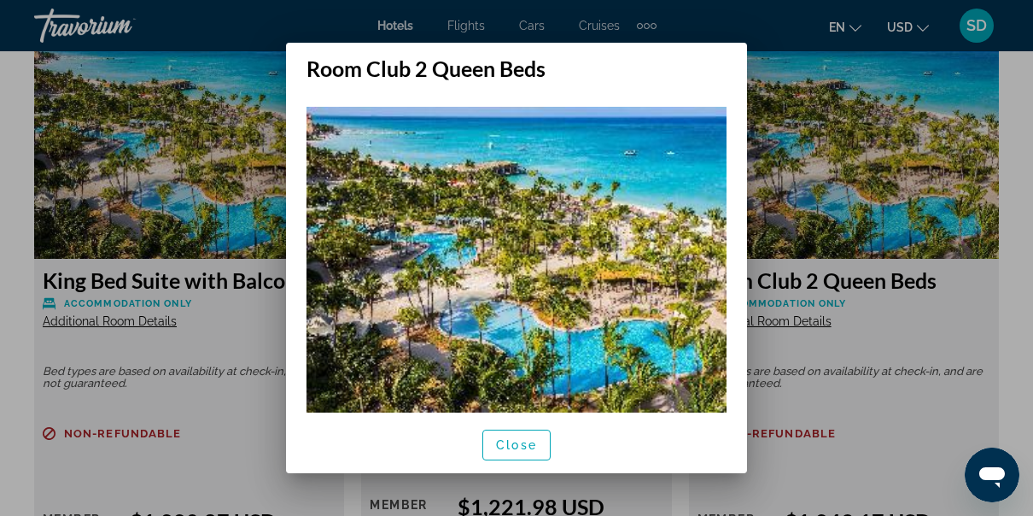
scroll to position [32, 0]
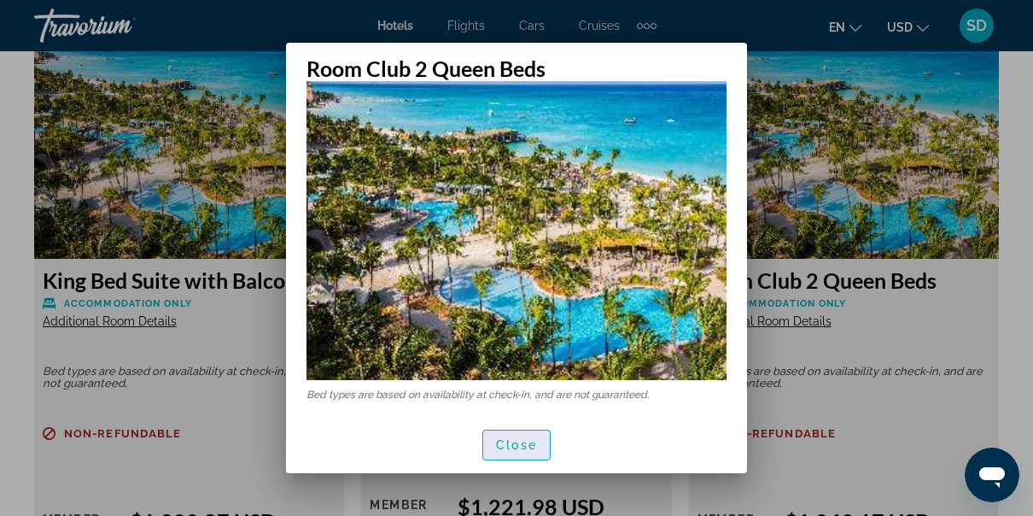
click at [521, 446] on span "Close" at bounding box center [516, 445] width 41 height 14
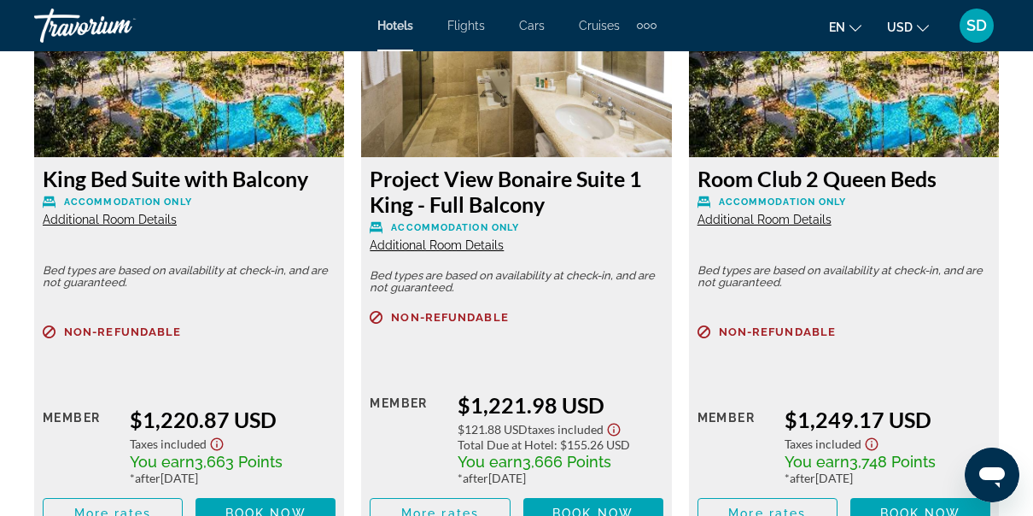
scroll to position [13586, 0]
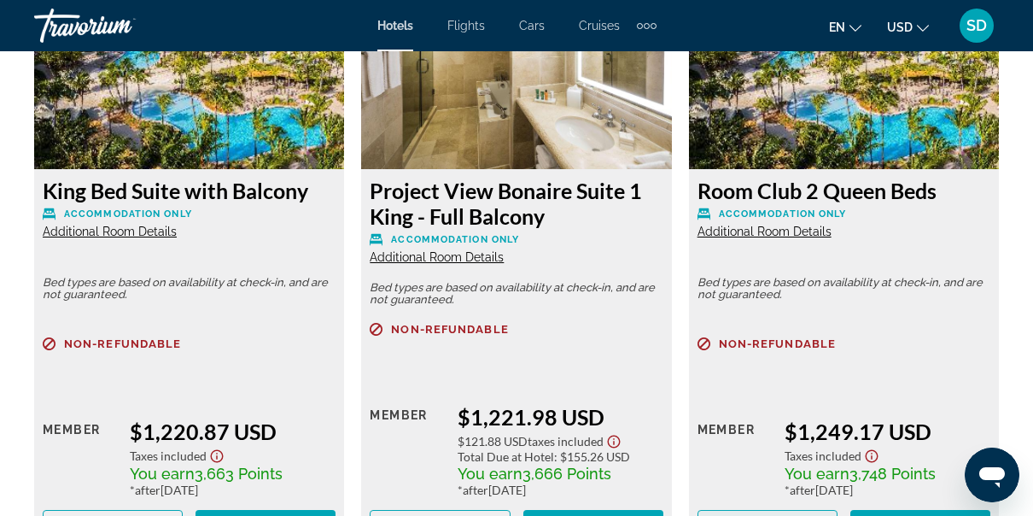
click at [763, 515] on span "More rates" at bounding box center [767, 525] width 78 height 14
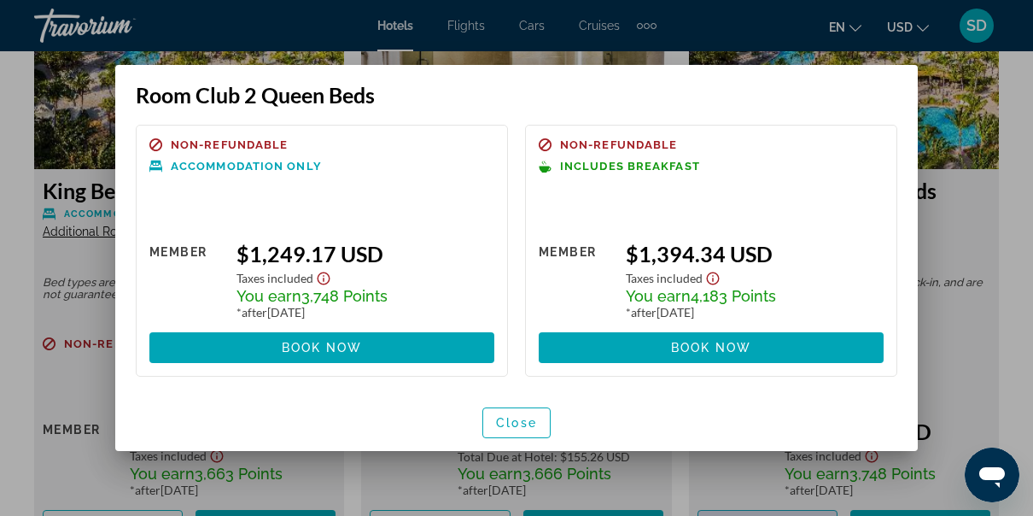
scroll to position [0, 0]
click at [515, 426] on span "Close" at bounding box center [516, 423] width 41 height 14
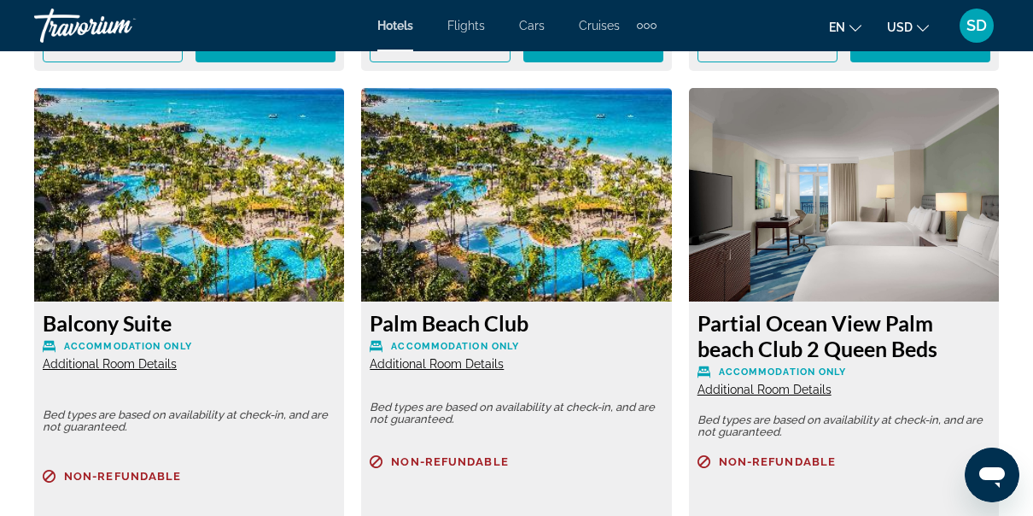
scroll to position [14674, 0]
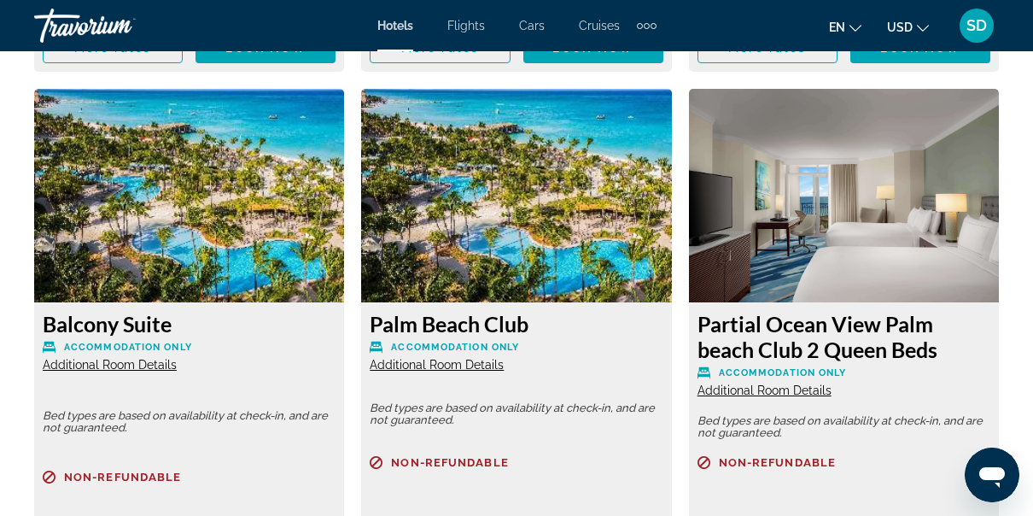
click at [668, 396] on div "Palm Beach Club Accommodation Only Additional Room Details Bed types are based …" at bounding box center [516, 492] width 310 height 380
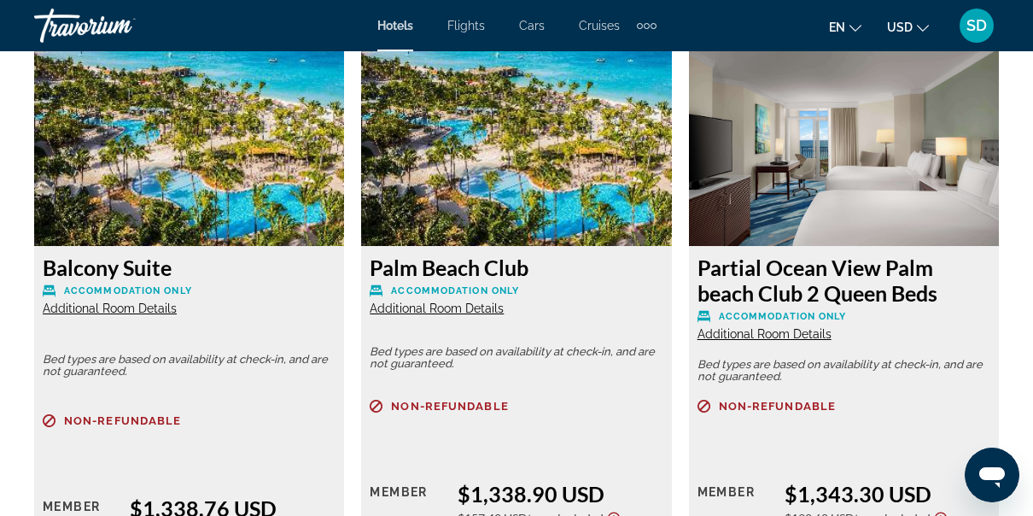
scroll to position [14729, 0]
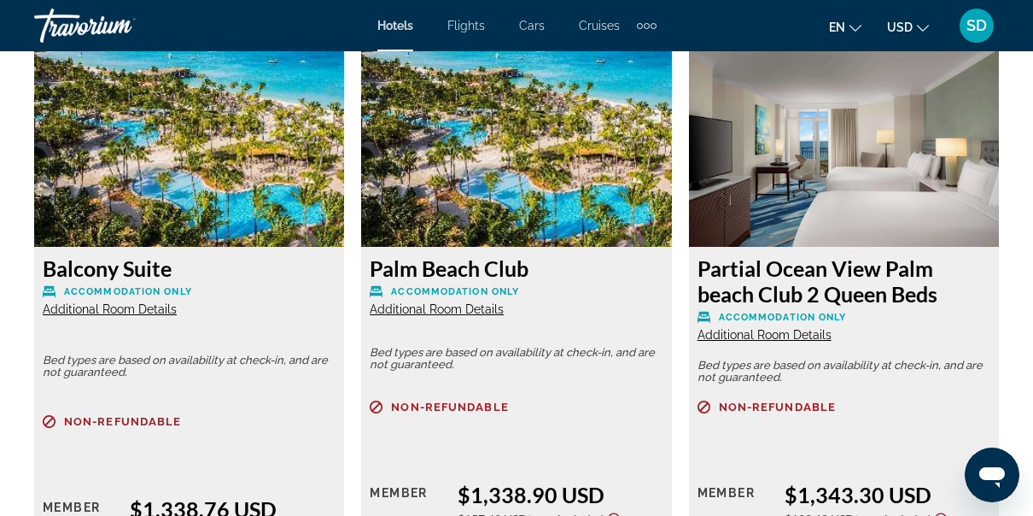
click at [649, 481] on div "$1,338.90 USD" at bounding box center [560, 494] width 206 height 26
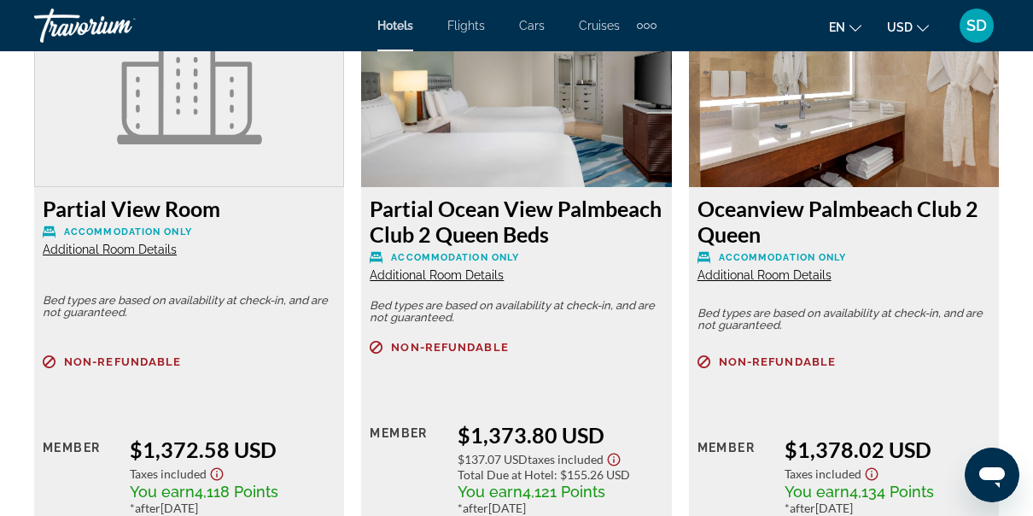
scroll to position [15398, 0]
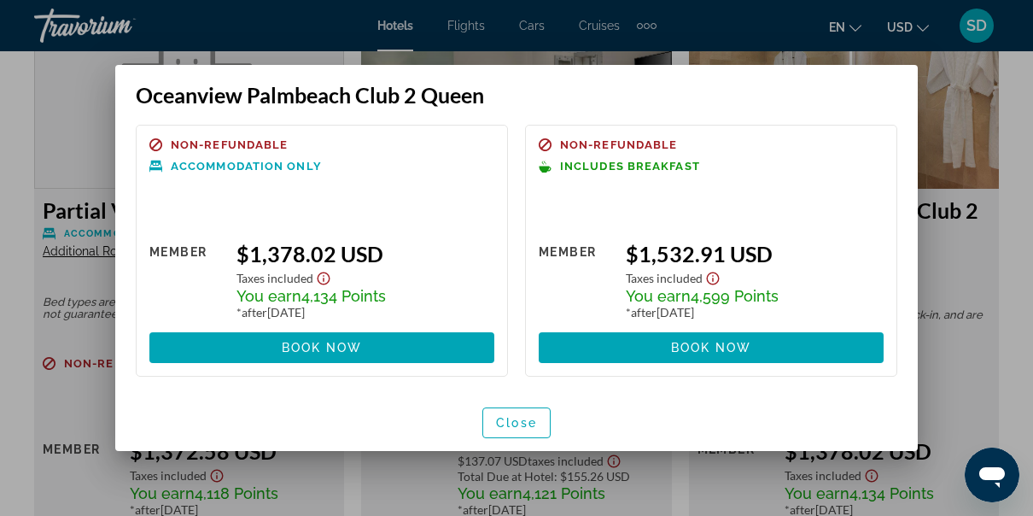
scroll to position [0, 0]
click at [516, 421] on span "Close" at bounding box center [516, 423] width 41 height 14
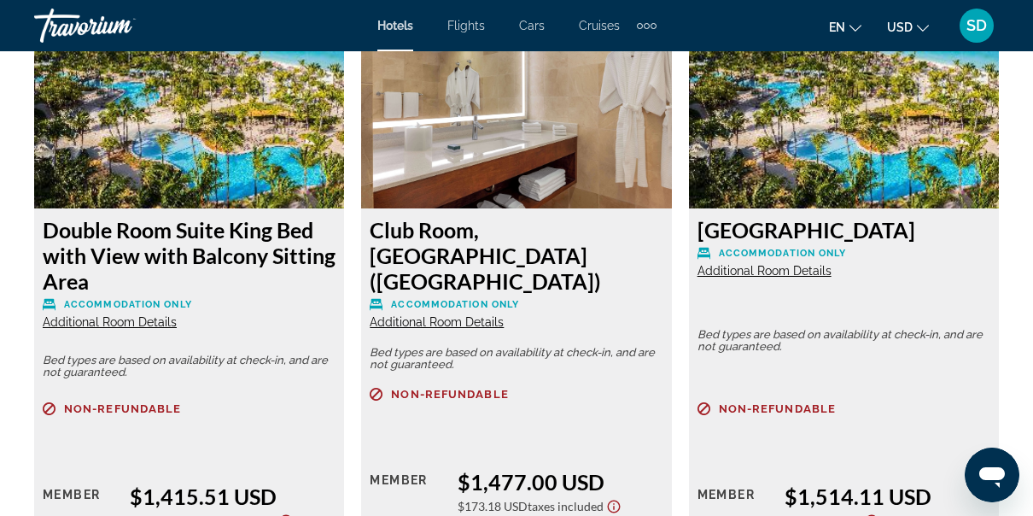
scroll to position [15989, 0]
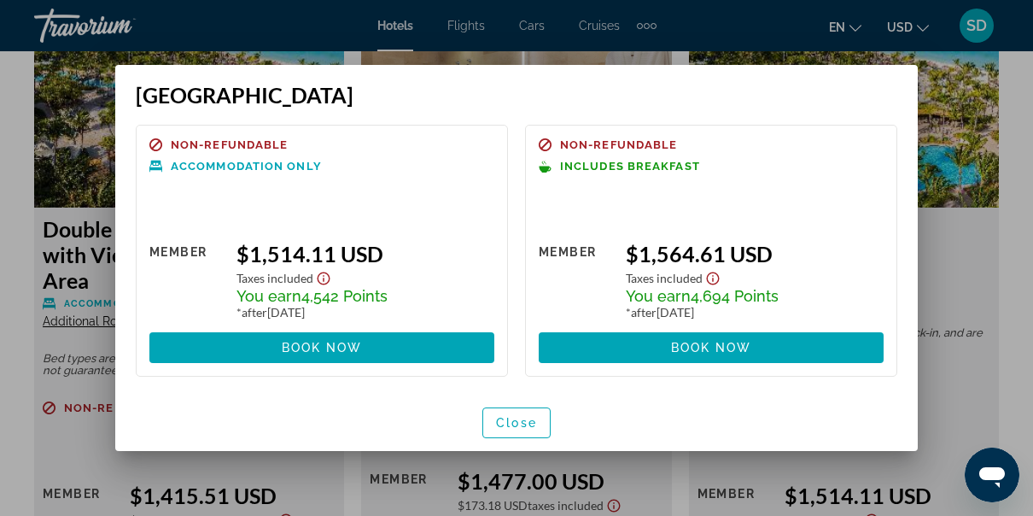
scroll to position [0, 0]
click at [521, 418] on span "Close" at bounding box center [516, 423] width 41 height 14
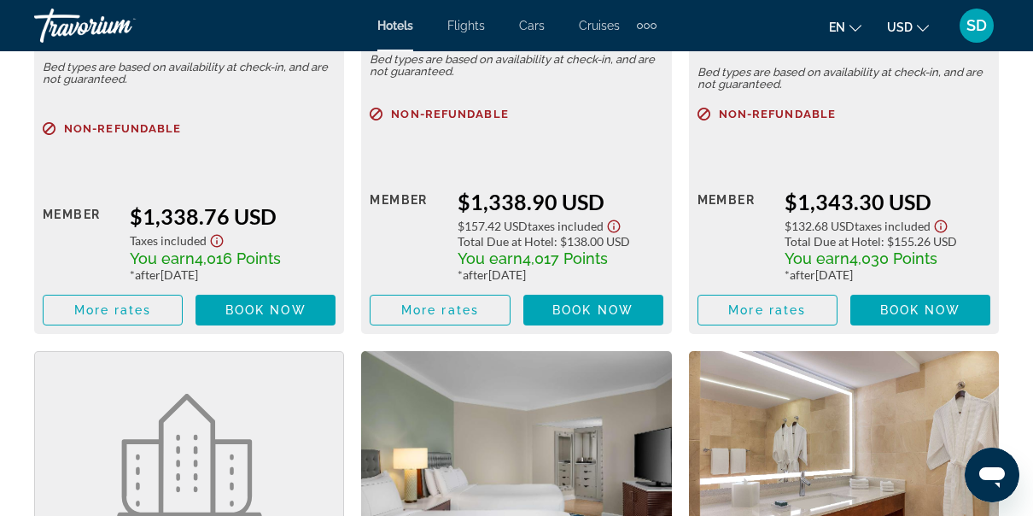
scroll to position [15002, 0]
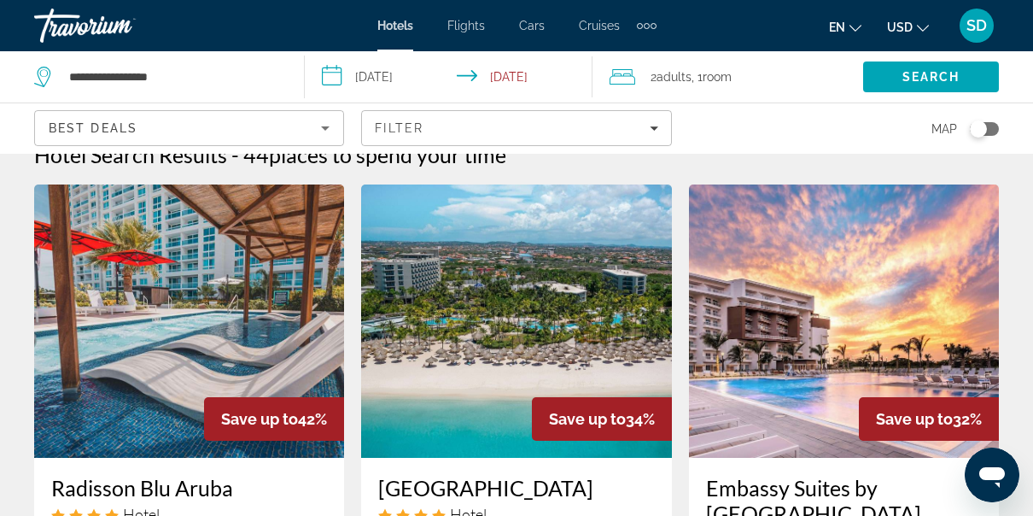
scroll to position [30, 0]
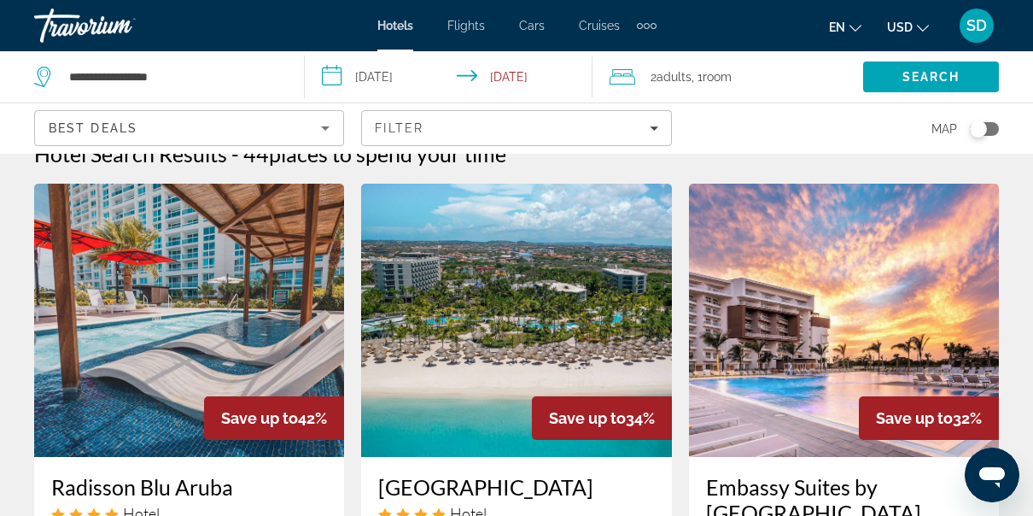
click at [647, 287] on img "Main content" at bounding box center [516, 320] width 310 height 273
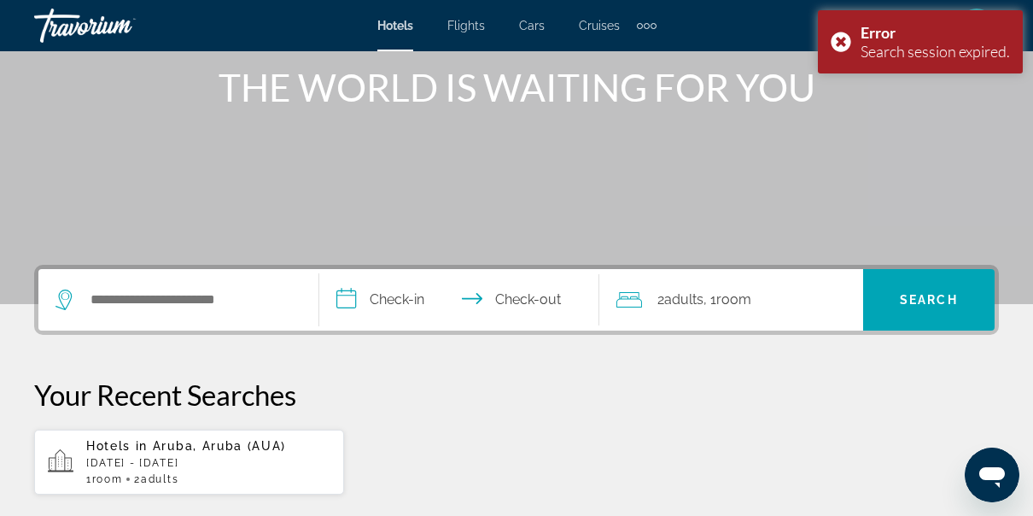
scroll to position [210, 0]
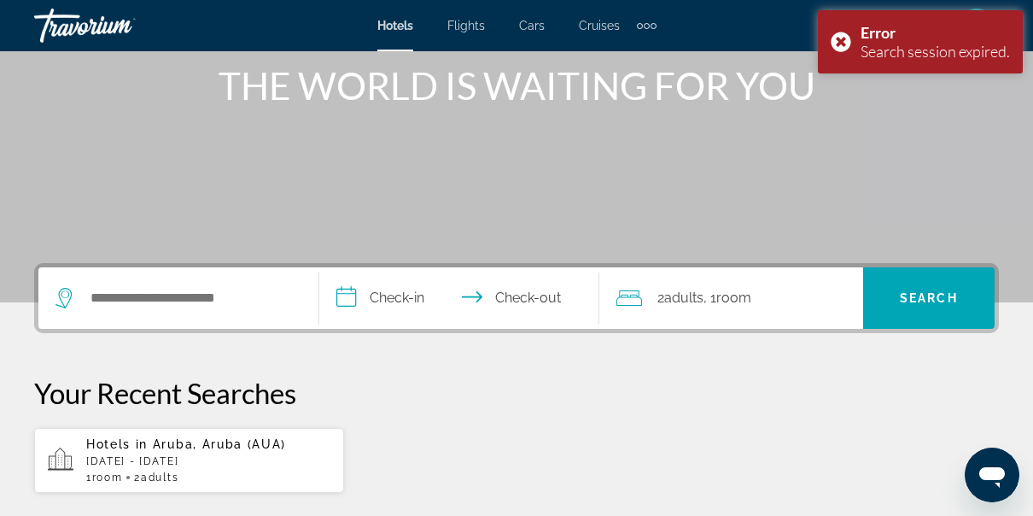
click at [353, 399] on p "Your Recent Searches" at bounding box center [516, 393] width 964 height 34
click at [191, 297] on input "Search hotel destination" at bounding box center [191, 298] width 204 height 26
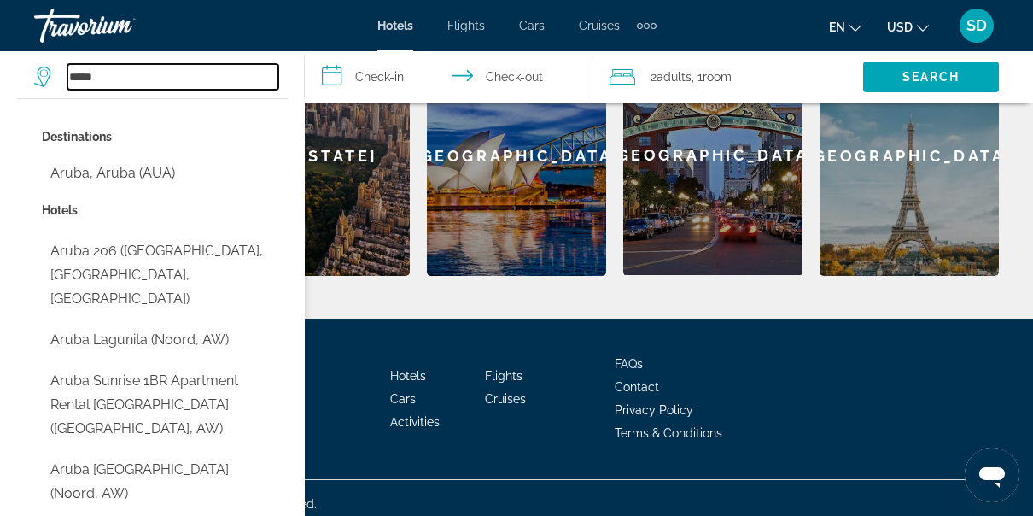
scroll to position [782, 0]
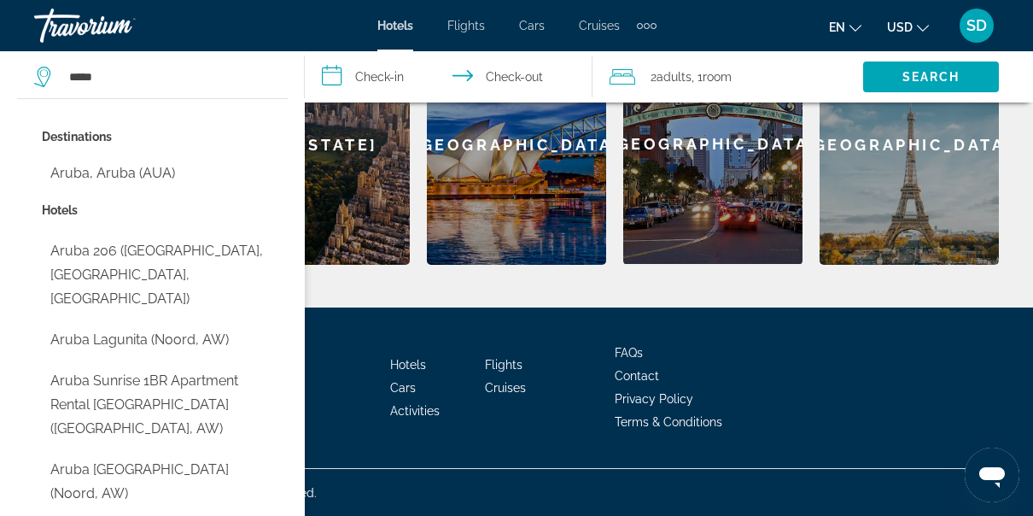
click at [24, 340] on div "Destinations [GEOGRAPHIC_DATA], [GEOGRAPHIC_DATA] (AUA) Hotels Aruba 206 ([GEOG…" at bounding box center [152, 337] width 271 height 443
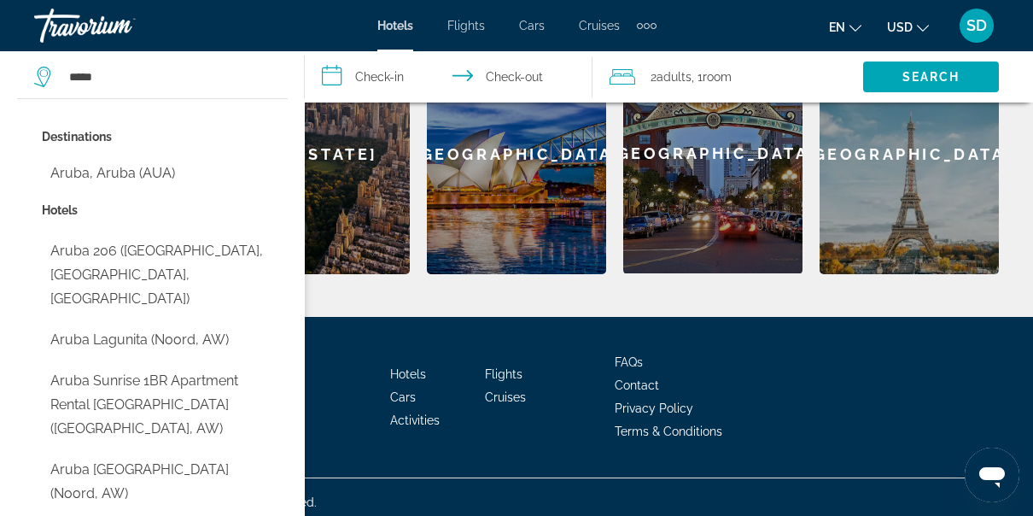
scroll to position [772, 0]
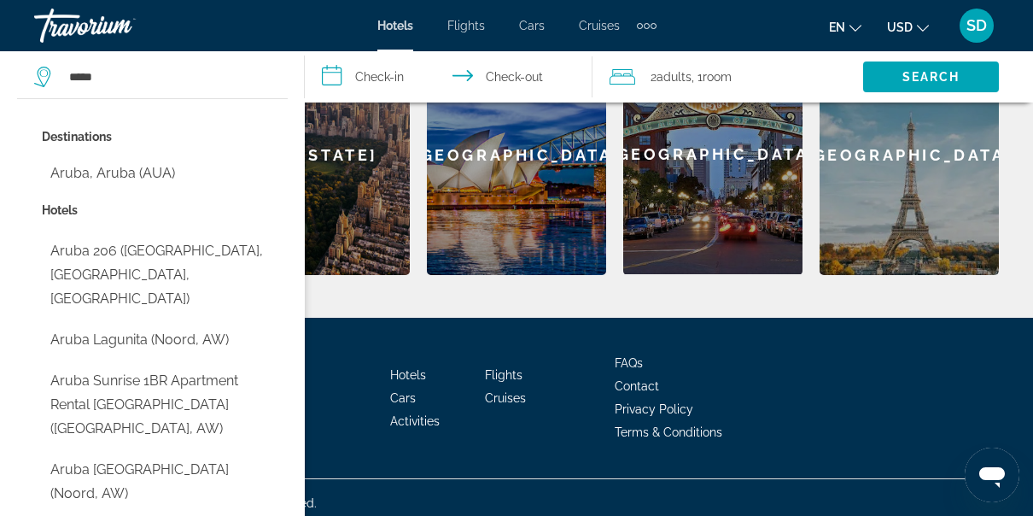
click at [274, 372] on button "Aruba Sunrise 1BR Apartment Rental [GEOGRAPHIC_DATA] ([GEOGRAPHIC_DATA], AW)" at bounding box center [165, 404] width 246 height 80
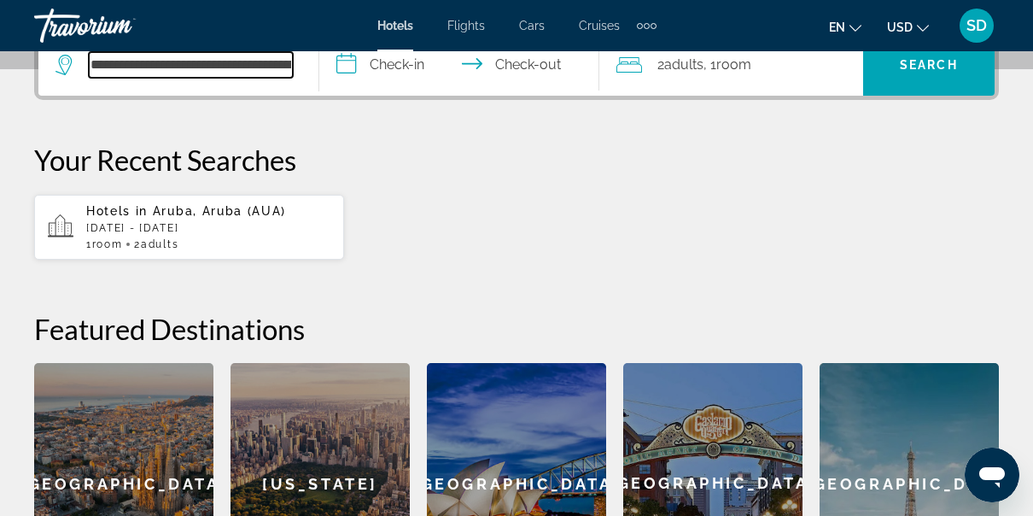
scroll to position [417, 0]
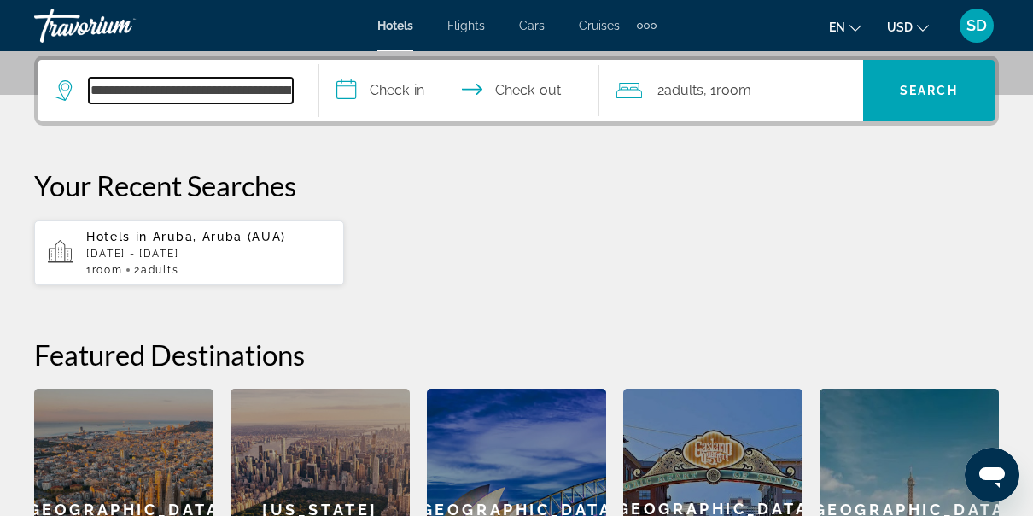
click at [287, 89] on input "**********" at bounding box center [191, 91] width 204 height 26
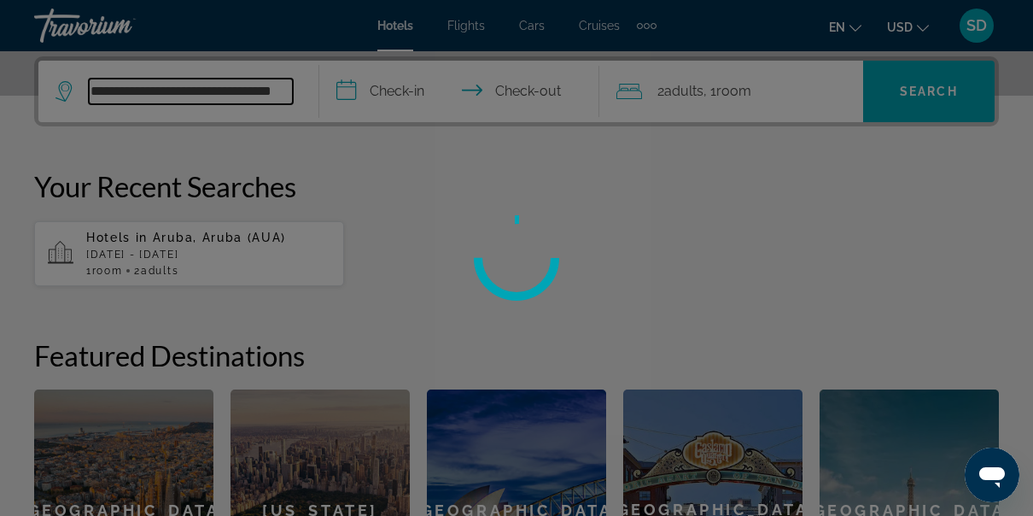
click at [283, 90] on input "**********" at bounding box center [191, 92] width 204 height 26
click at [182, 90] on div at bounding box center [516, 258] width 1033 height 516
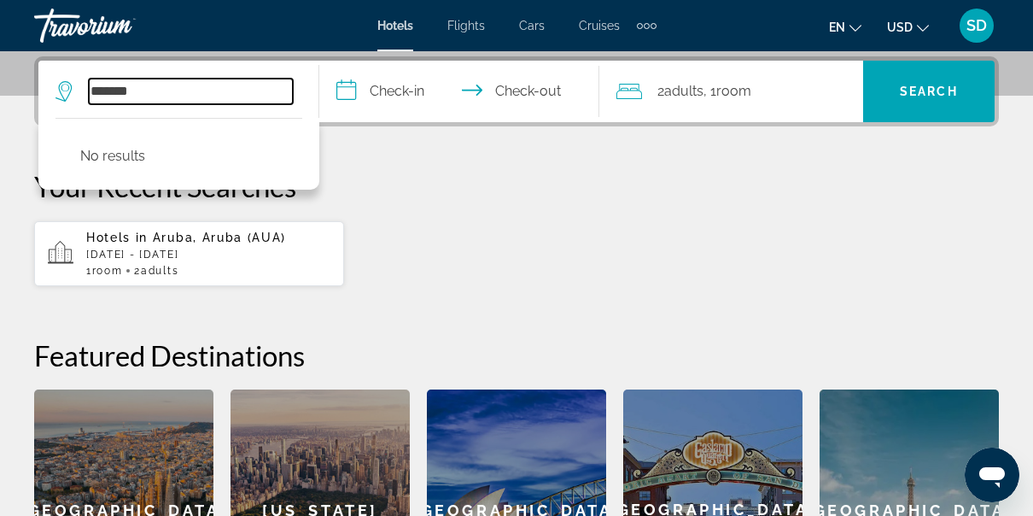
click at [166, 89] on input "*******" at bounding box center [191, 92] width 204 height 26
type input "*"
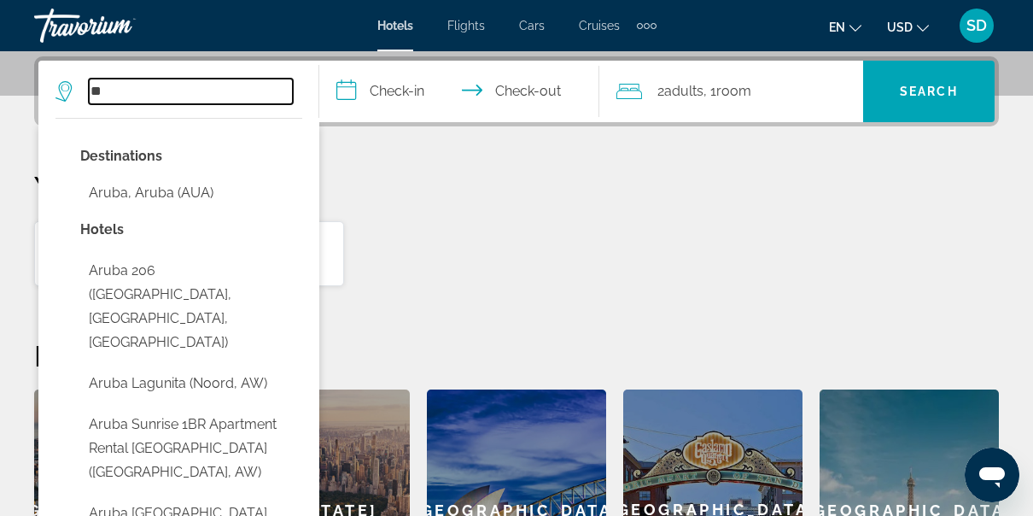
type input "*"
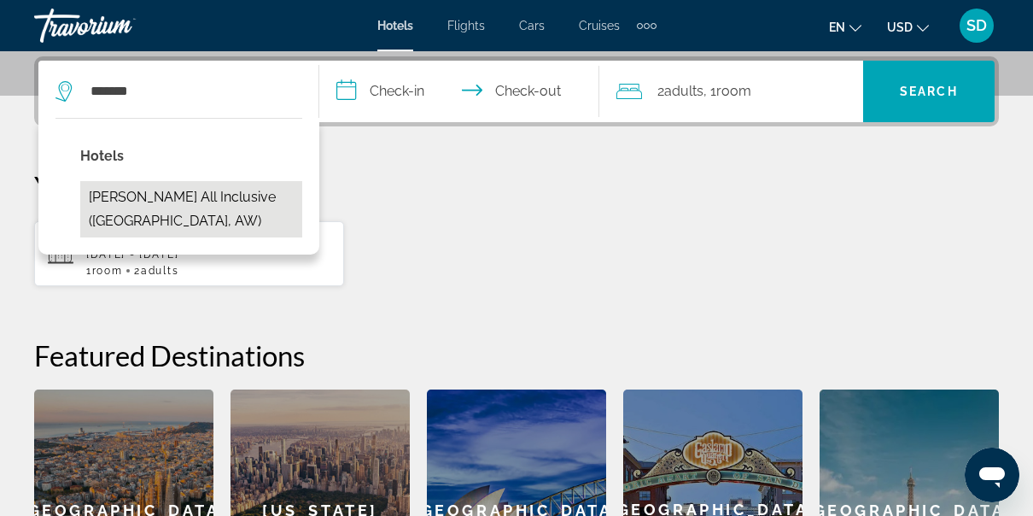
click at [143, 200] on button "[PERSON_NAME] All Inclusive ([GEOGRAPHIC_DATA], AW)" at bounding box center [191, 209] width 222 height 56
type input "**********"
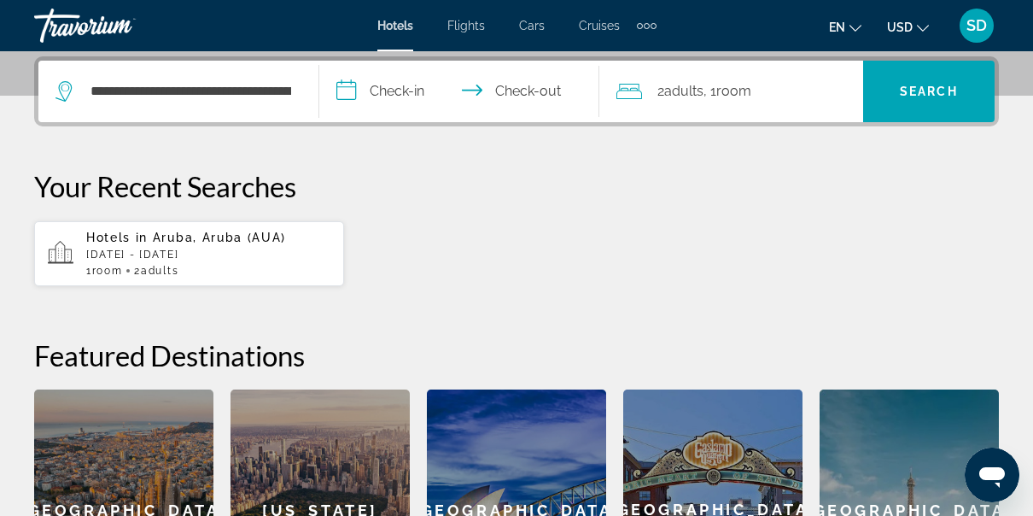
click at [402, 95] on input "**********" at bounding box center [463, 94] width 288 height 67
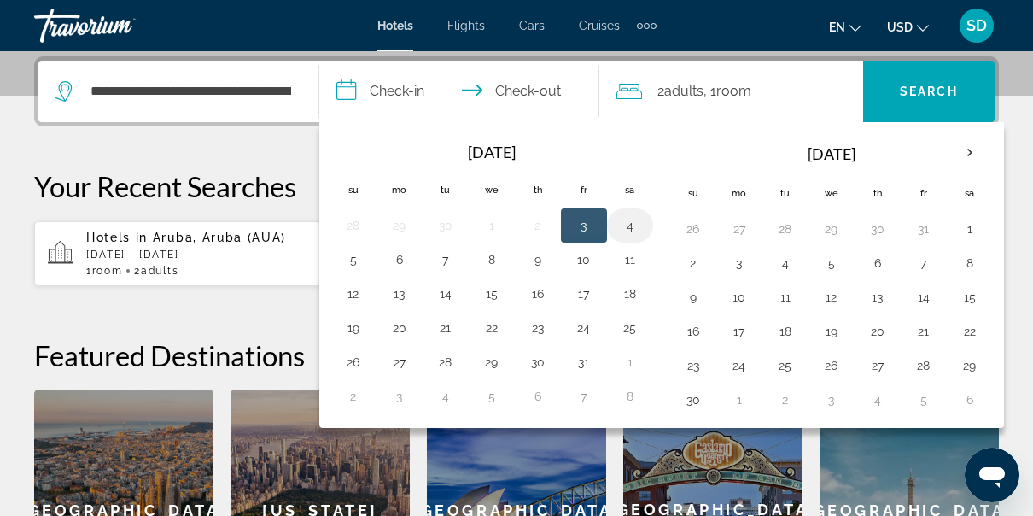
click at [620, 227] on button "4" at bounding box center [629, 225] width 27 height 24
click at [399, 262] on button "6" at bounding box center [399, 260] width 27 height 24
type input "**********"
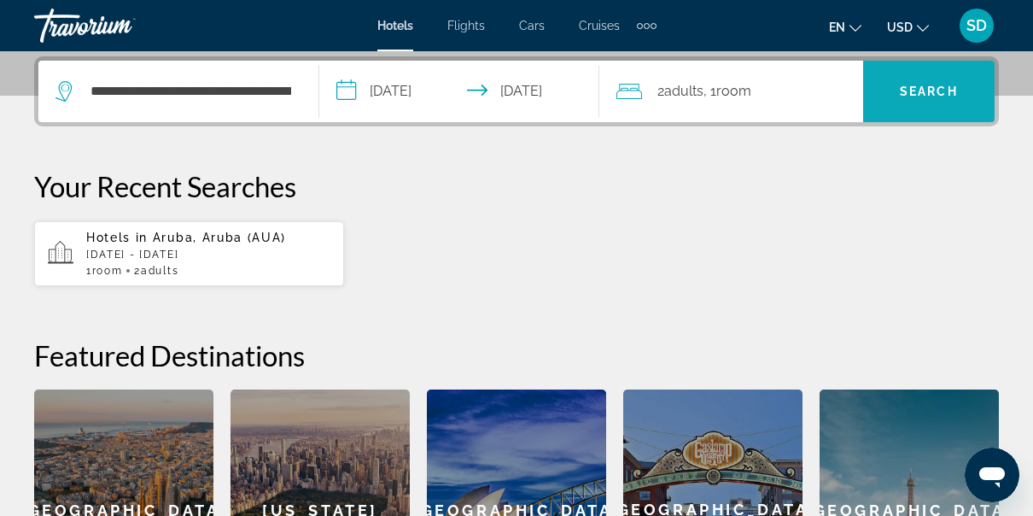
click at [939, 101] on span "Search" at bounding box center [928, 91] width 131 height 41
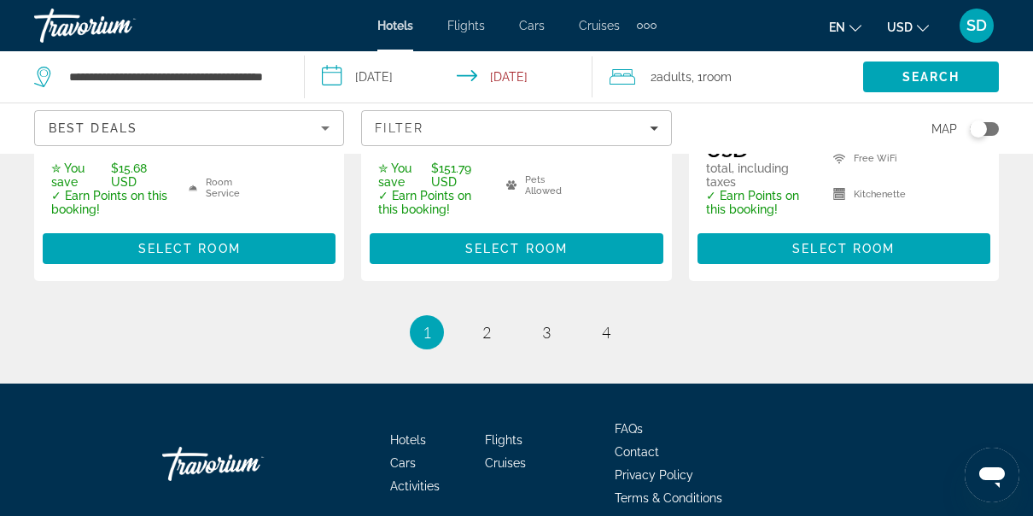
scroll to position [2637, 0]
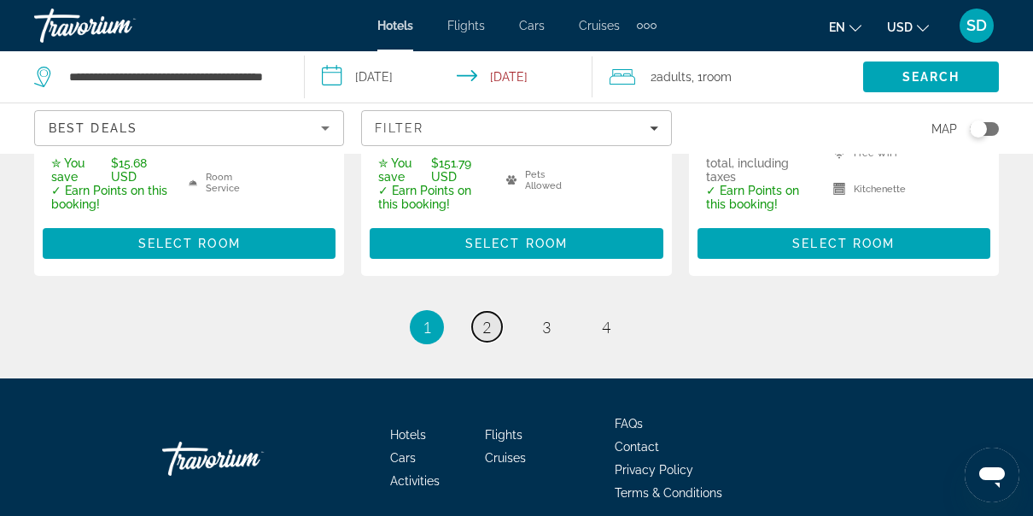
click at [487, 341] on link "page 2" at bounding box center [487, 327] width 30 height 30
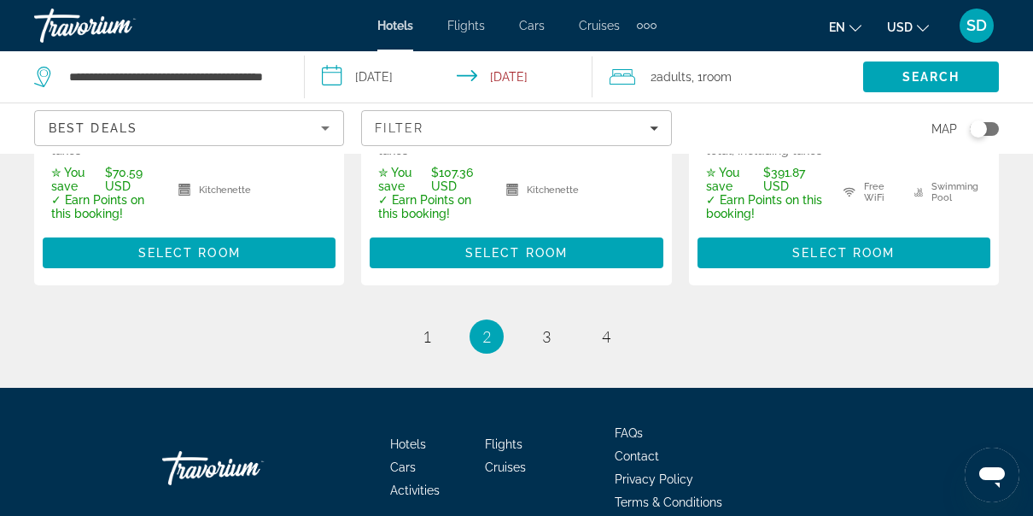
scroll to position [2690, 0]
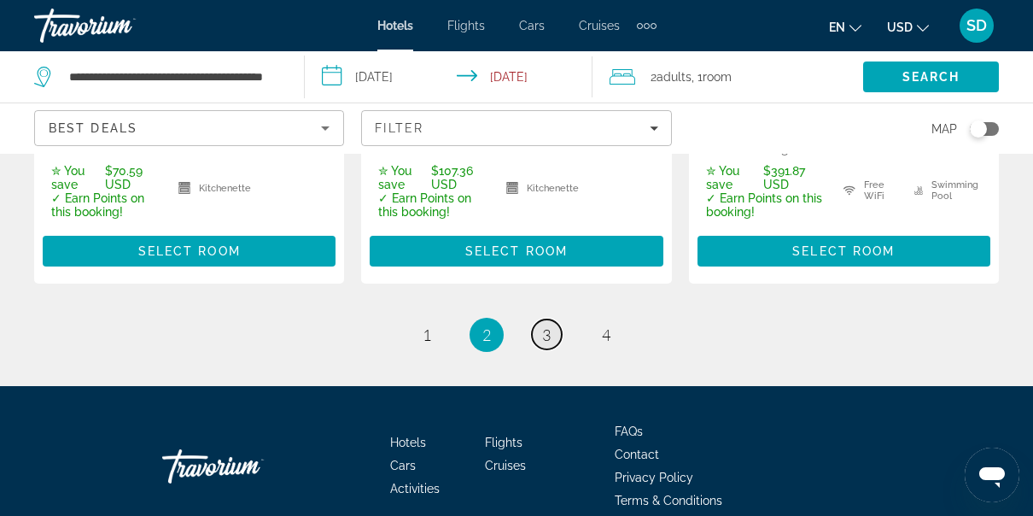
click at [545, 344] on span "3" at bounding box center [546, 334] width 9 height 19
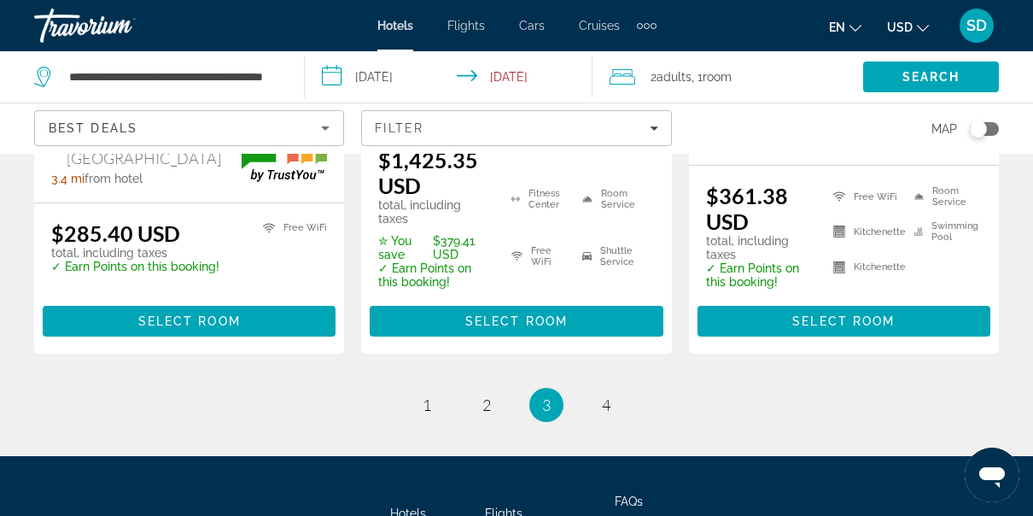
scroll to position [2673, 0]
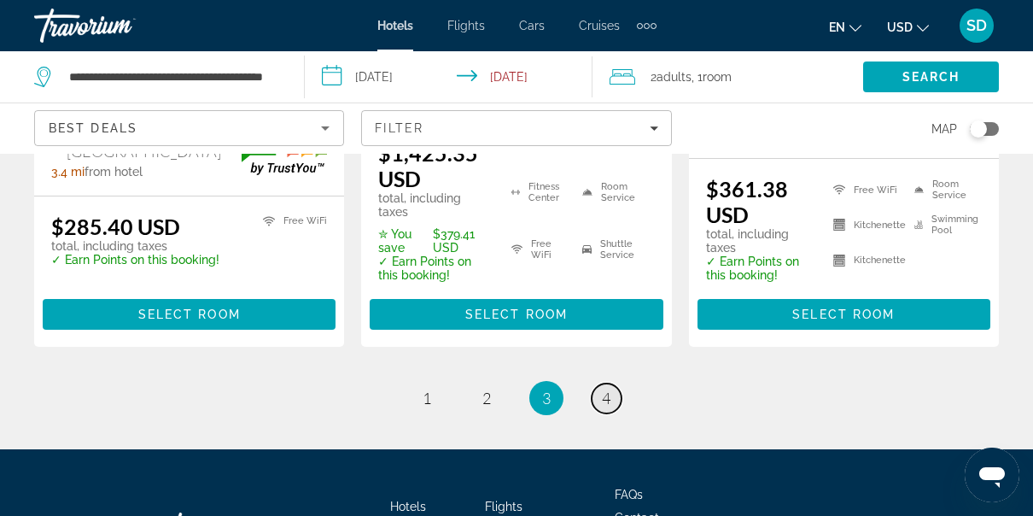
click at [602, 405] on link "page 4" at bounding box center [606, 398] width 30 height 30
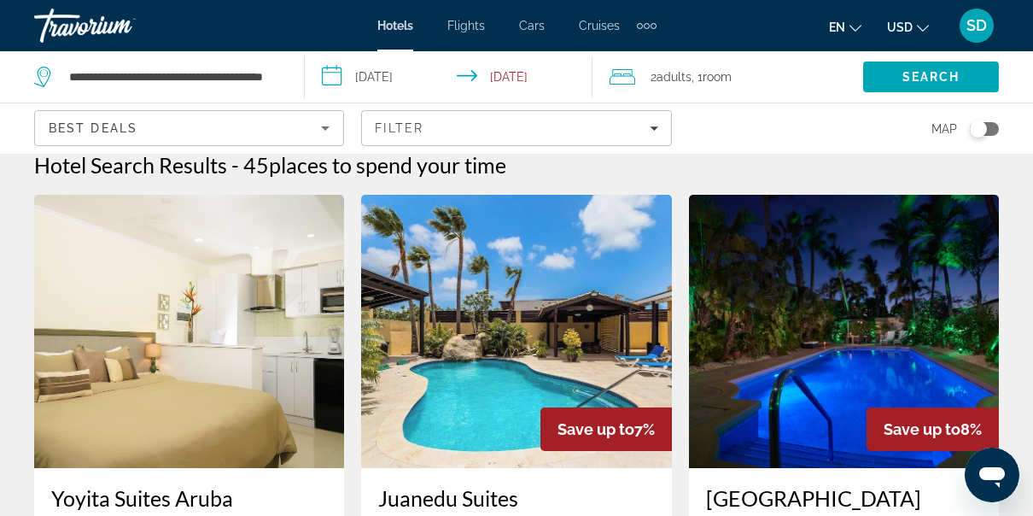
scroll to position [19, 0]
